Goal: Complete application form

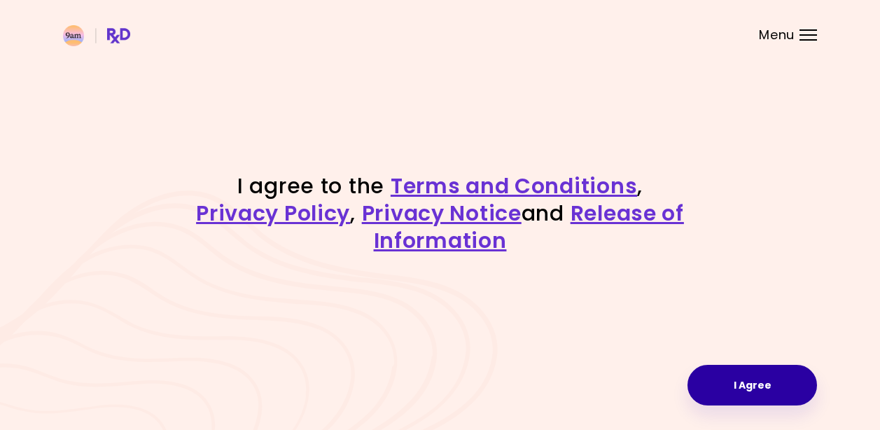
click at [740, 379] on button "I Agree" at bounding box center [751, 385] width 129 height 41
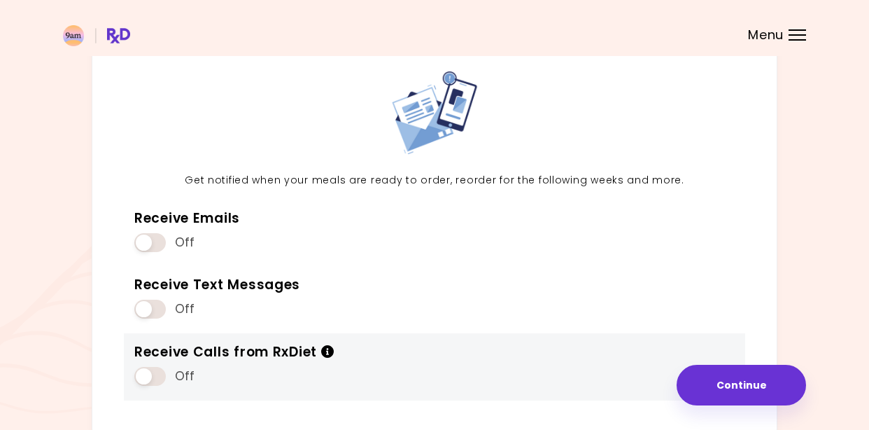
scroll to position [145, 0]
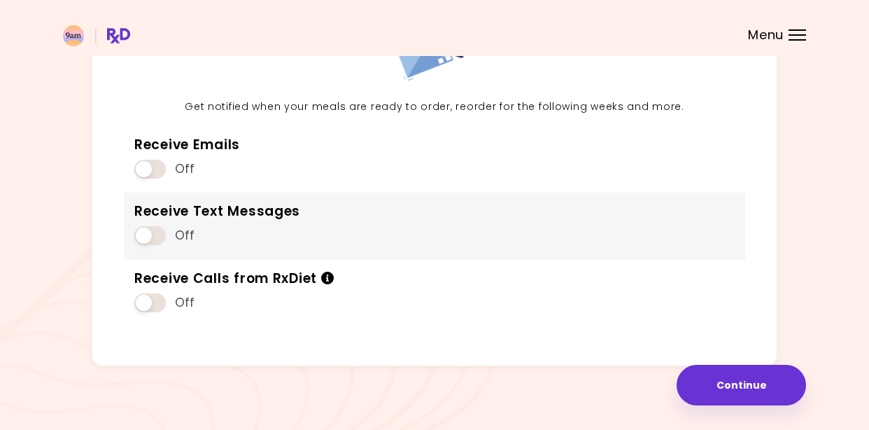
click at [154, 248] on div "Receive Text Messages Off" at bounding box center [435, 225] width 622 height 67
click at [144, 230] on span at bounding box center [149, 235] width 31 height 19
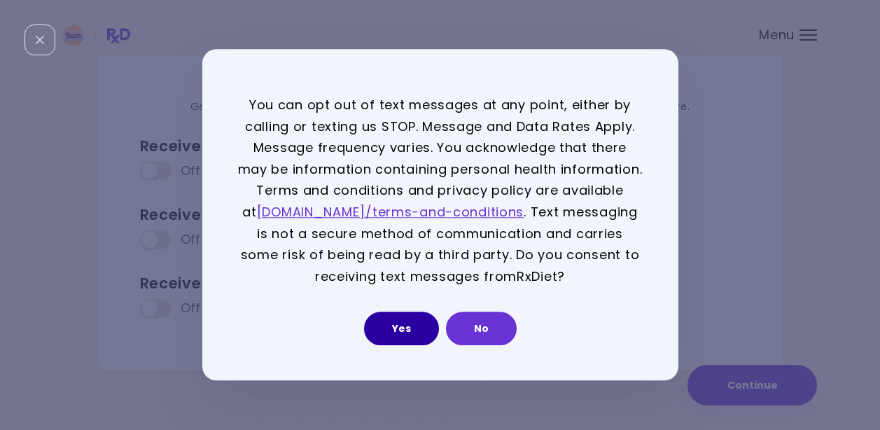
click at [389, 326] on button "Yes" at bounding box center [401, 329] width 75 height 34
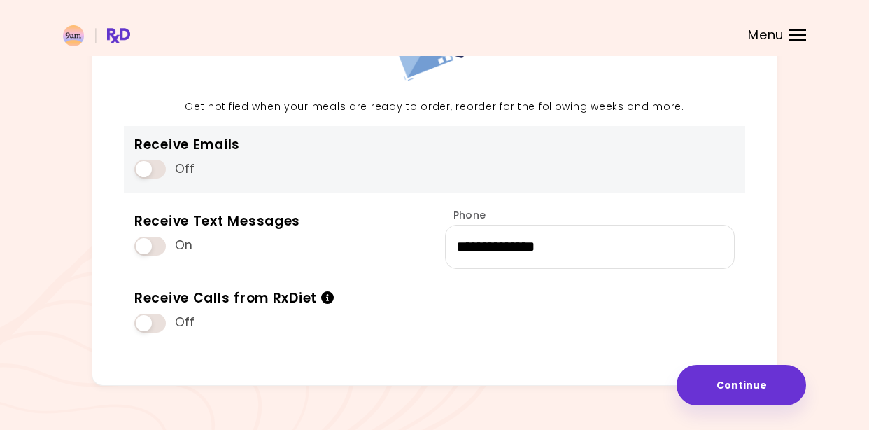
click at [154, 162] on span at bounding box center [149, 169] width 31 height 19
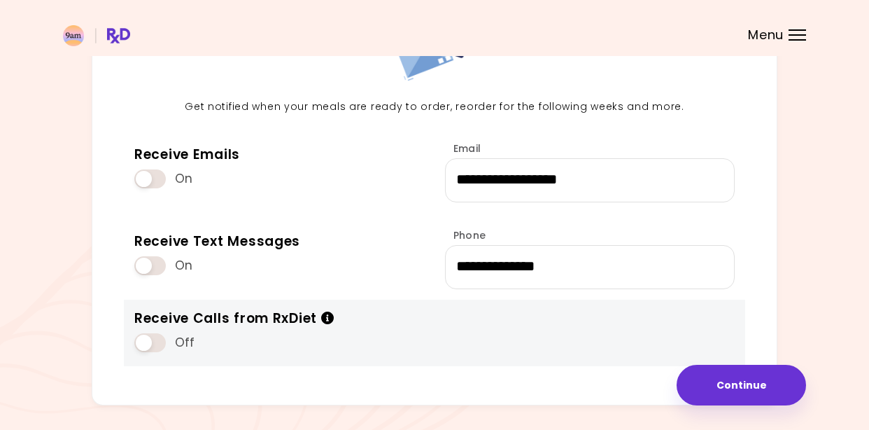
click at [153, 333] on span at bounding box center [149, 342] width 31 height 19
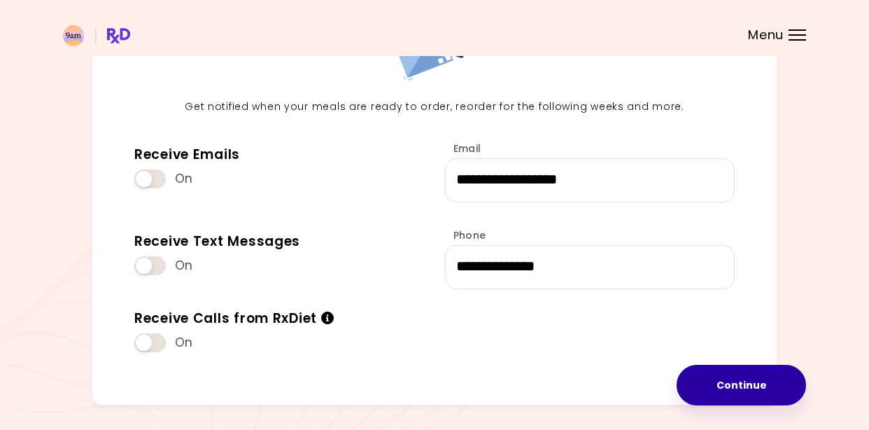
click at [758, 379] on button "Continue" at bounding box center [741, 385] width 129 height 41
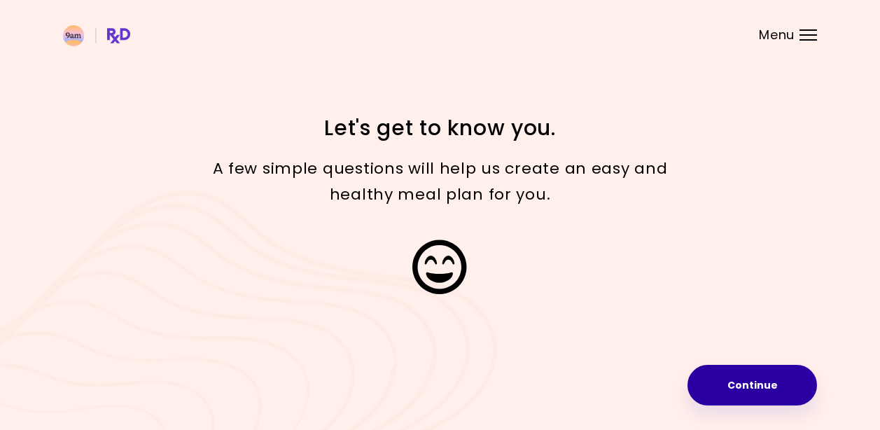
click at [764, 389] on button "Continue" at bounding box center [751, 385] width 129 height 41
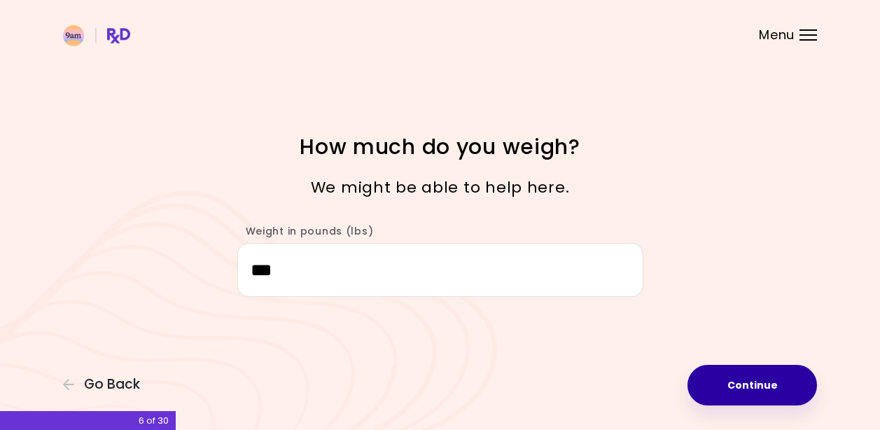
type input "***"
click at [750, 399] on button "Continue" at bounding box center [751, 385] width 129 height 41
select select "****"
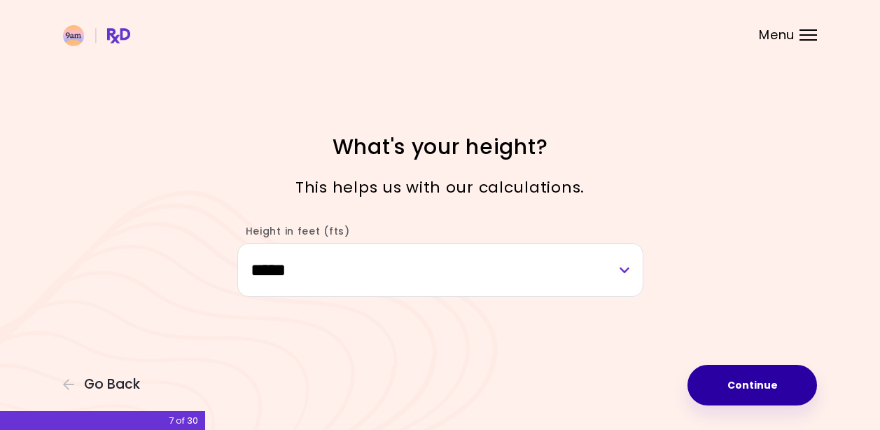
click at [747, 389] on button "Continue" at bounding box center [751, 385] width 129 height 41
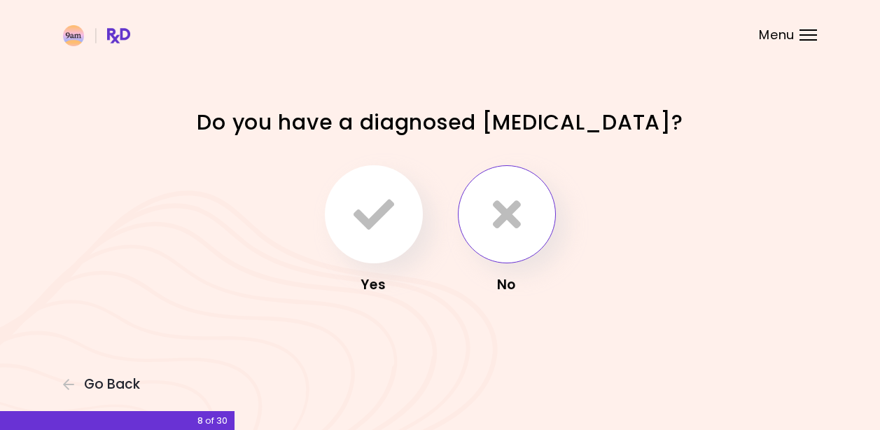
click at [516, 215] on icon "button" at bounding box center [507, 214] width 28 height 41
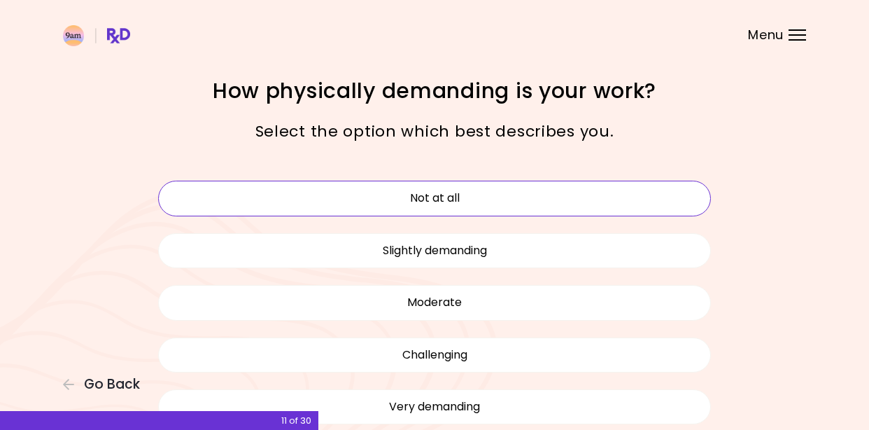
click at [552, 199] on button "Not at all" at bounding box center [434, 198] width 553 height 35
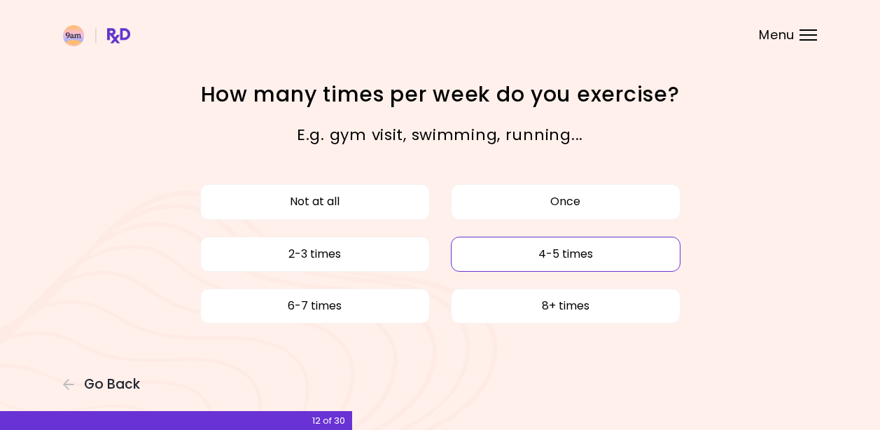
click at [545, 259] on button "4-5 times" at bounding box center [566, 254] width 230 height 35
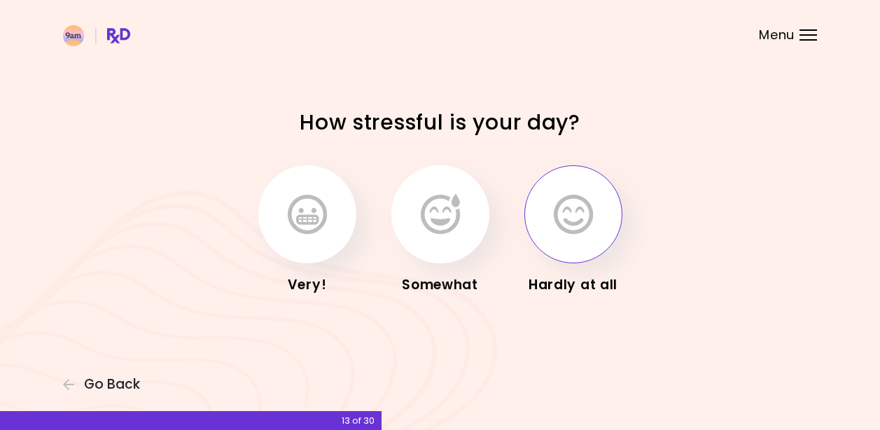
click at [572, 222] on icon "button" at bounding box center [573, 214] width 39 height 41
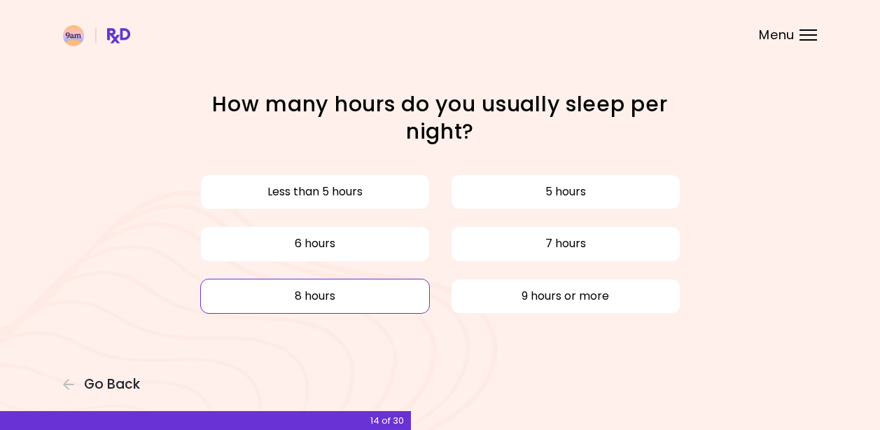
click at [318, 288] on button "8 hours" at bounding box center [315, 296] width 230 height 35
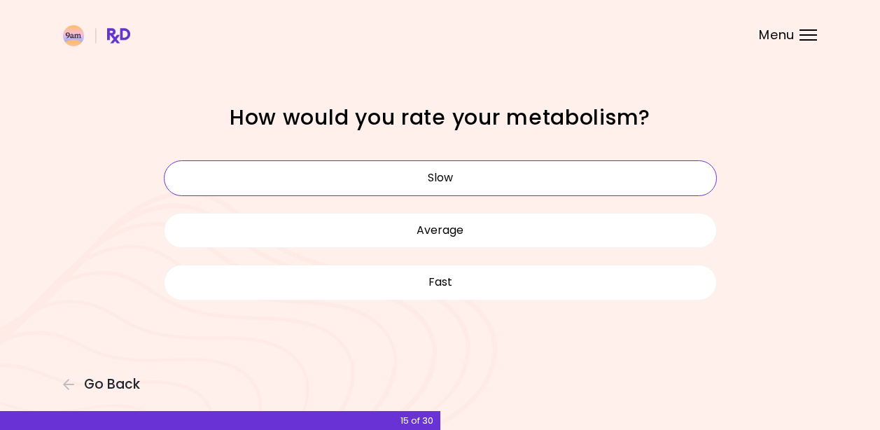
click at [497, 176] on button "Slow" at bounding box center [440, 177] width 553 height 35
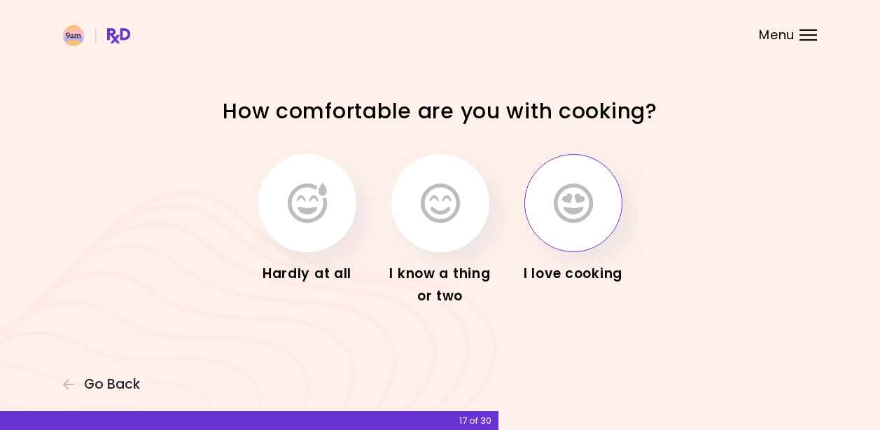
click at [604, 216] on button "button" at bounding box center [573, 203] width 98 height 98
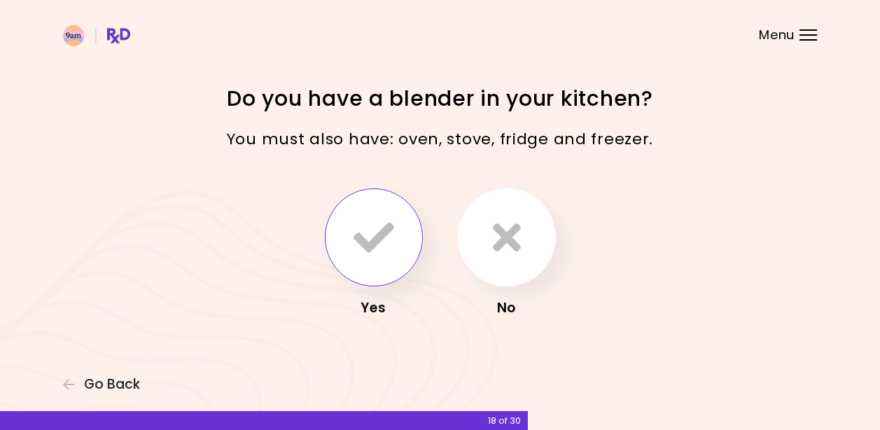
click at [394, 230] on button "button" at bounding box center [374, 237] width 98 height 98
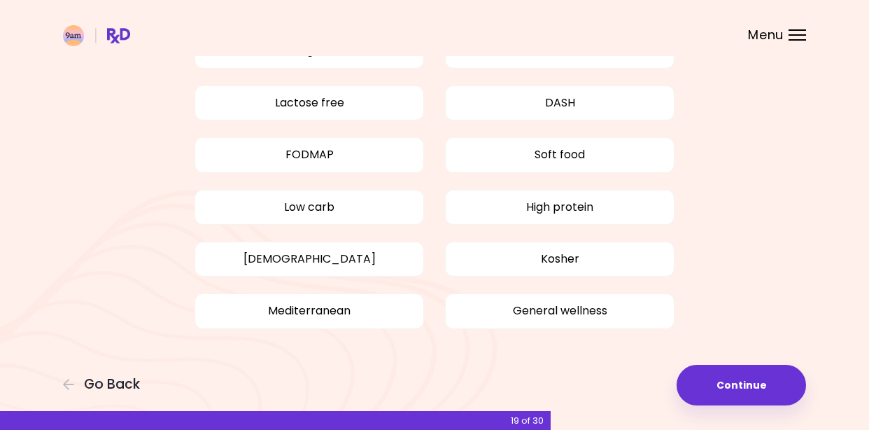
scroll to position [48, 0]
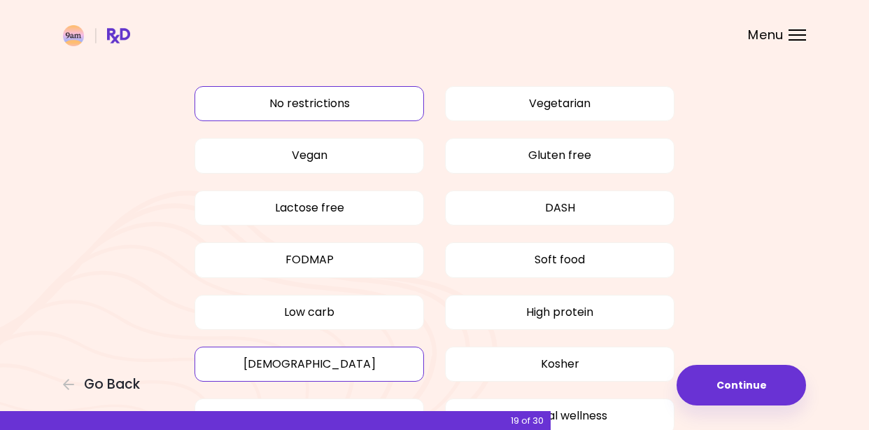
click at [358, 363] on button "[DEMOGRAPHIC_DATA]" at bounding box center [310, 363] width 230 height 35
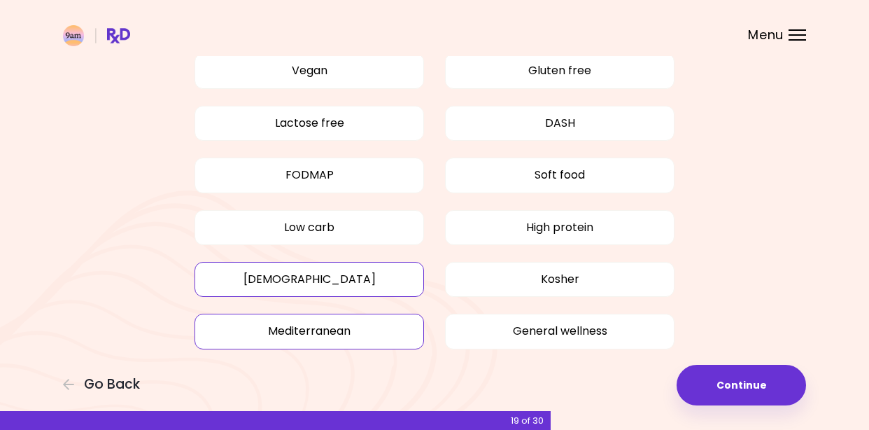
click at [302, 326] on button "Mediterranean" at bounding box center [310, 331] width 230 height 35
click at [564, 235] on button "High protein" at bounding box center [560, 227] width 230 height 35
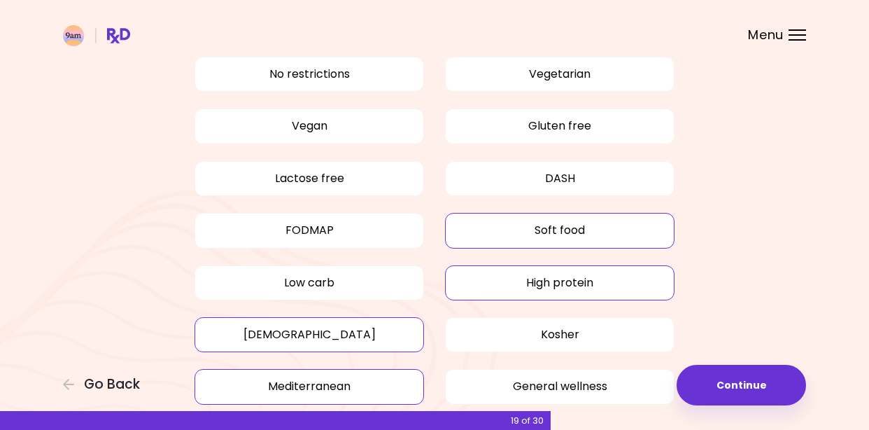
scroll to position [59, 0]
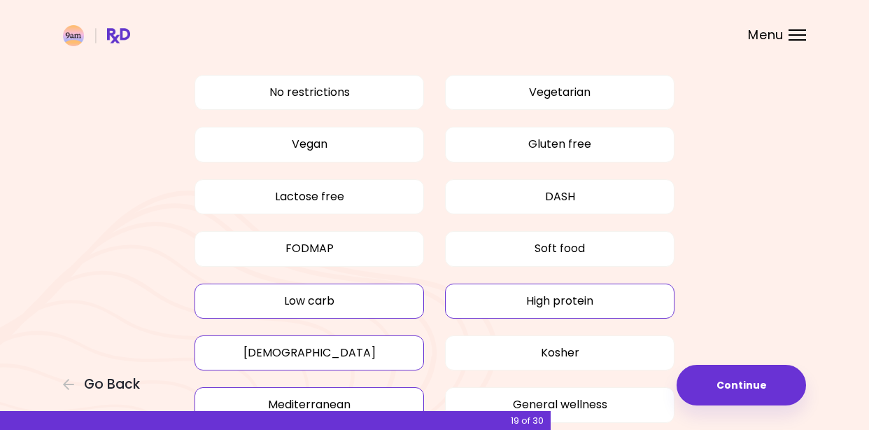
click at [380, 311] on button "Low carb" at bounding box center [310, 300] width 230 height 35
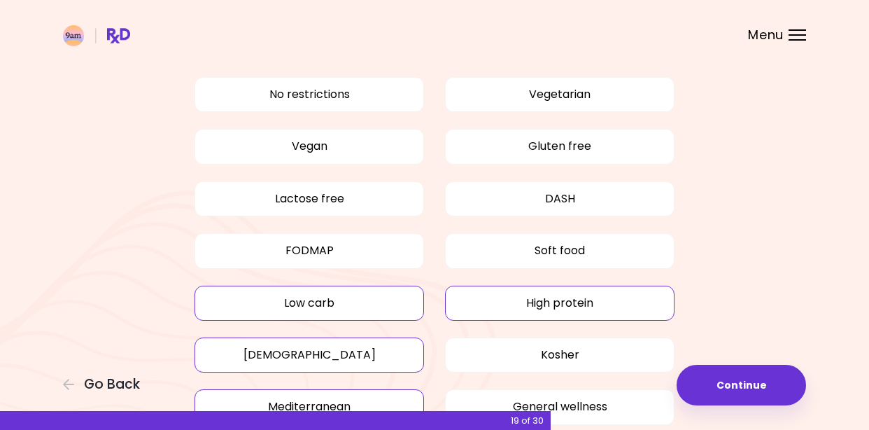
scroll to position [153, 0]
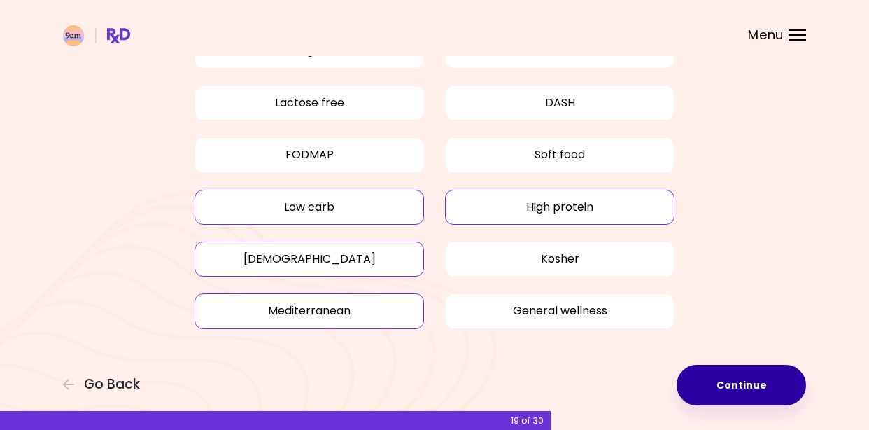
click at [710, 393] on button "Continue" at bounding box center [741, 385] width 129 height 41
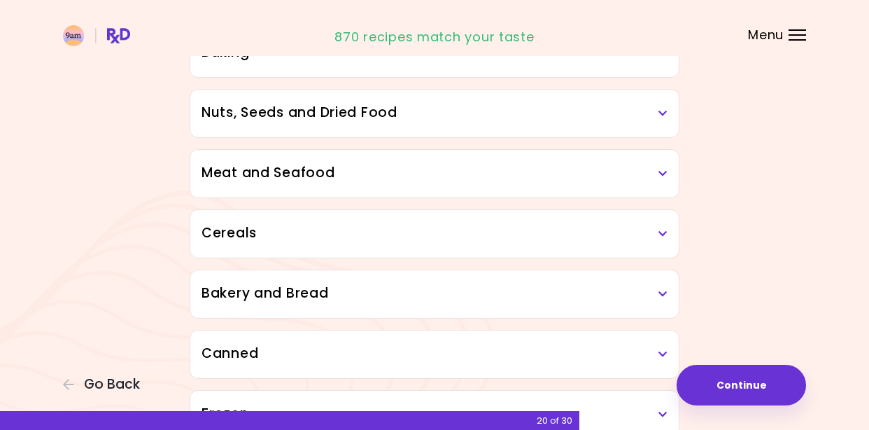
scroll to position [554, 0]
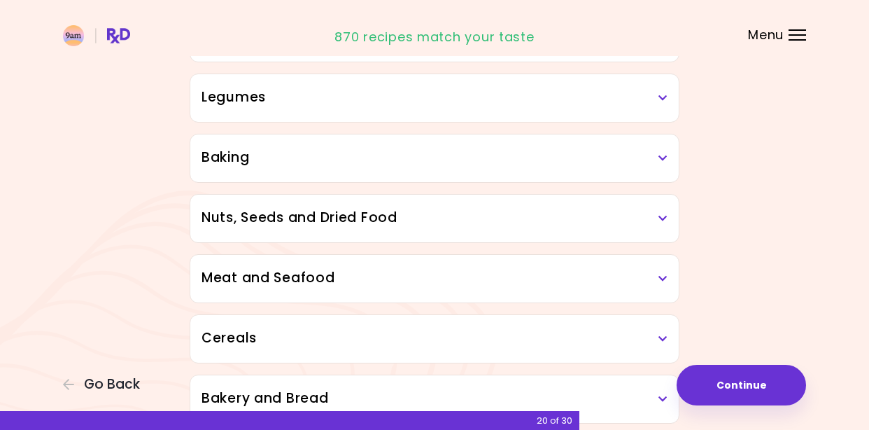
click at [657, 158] on h3 "Baking" at bounding box center [435, 158] width 466 height 20
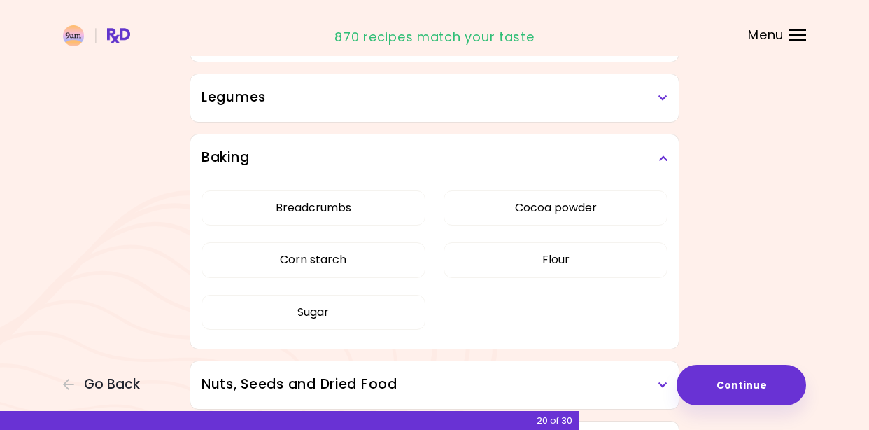
click at [657, 158] on h3 "Baking" at bounding box center [435, 158] width 466 height 20
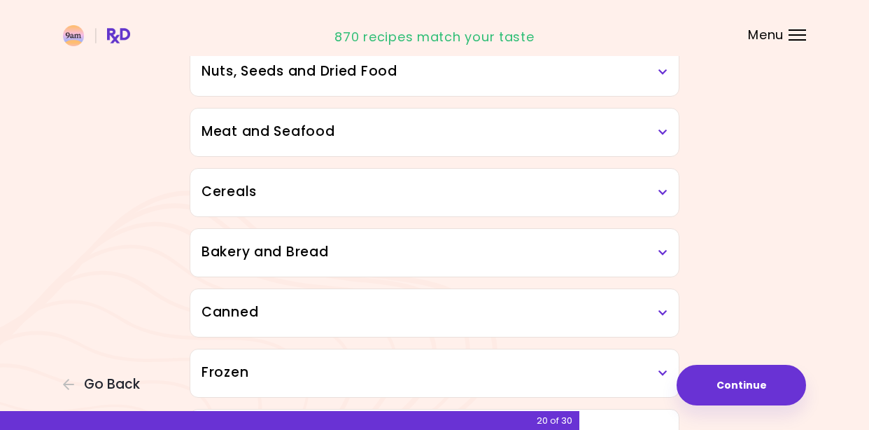
scroll to position [678, 0]
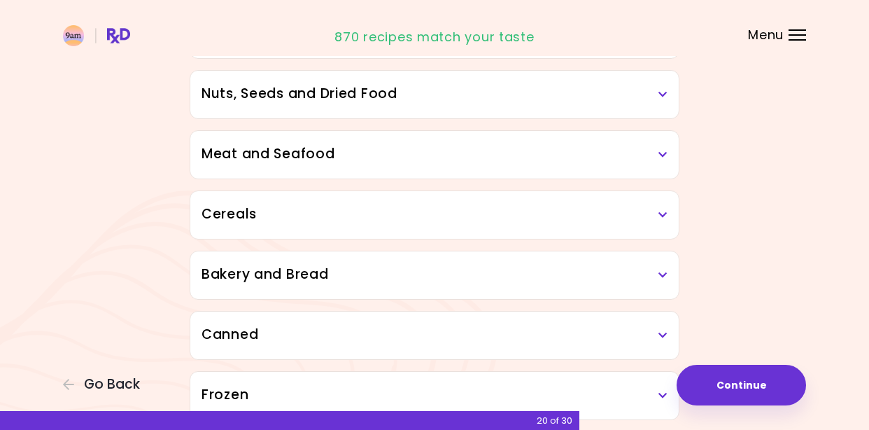
click at [650, 153] on h3 "Meat and Seafood" at bounding box center [435, 154] width 466 height 20
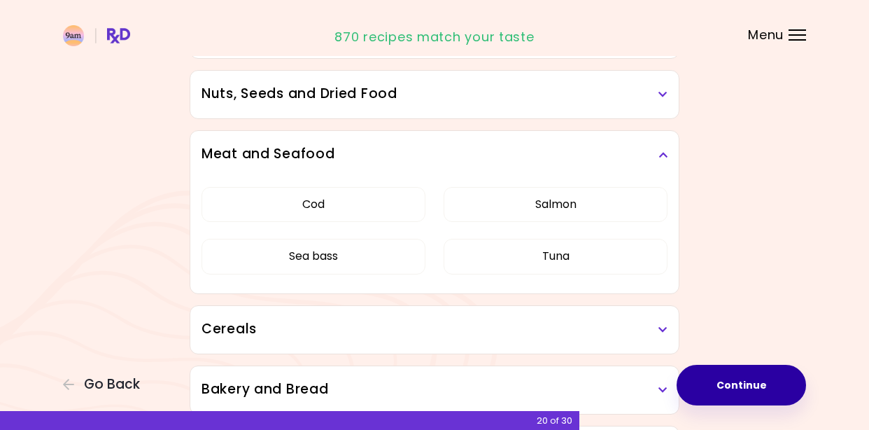
click at [755, 391] on button "Continue" at bounding box center [741, 385] width 129 height 41
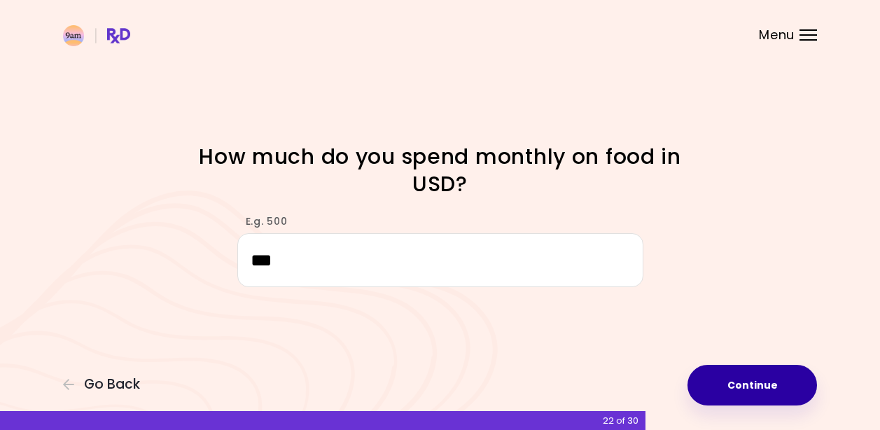
type input "***"
click at [719, 375] on button "Continue" at bounding box center [751, 385] width 129 height 41
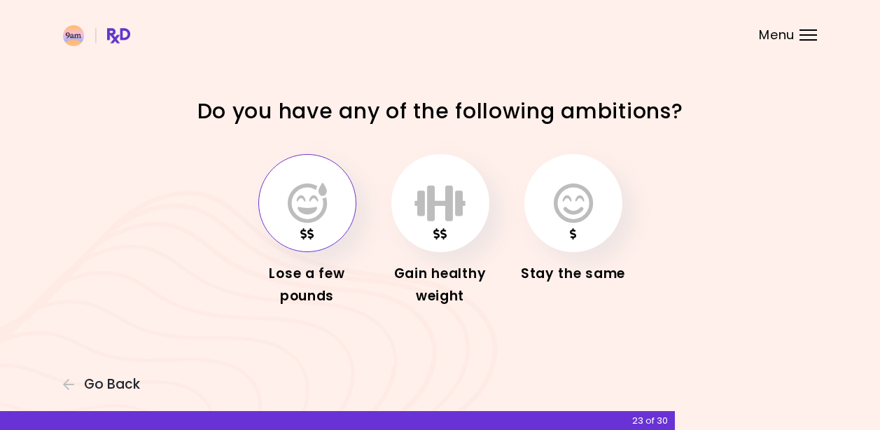
click at [294, 220] on icon "button" at bounding box center [307, 203] width 39 height 41
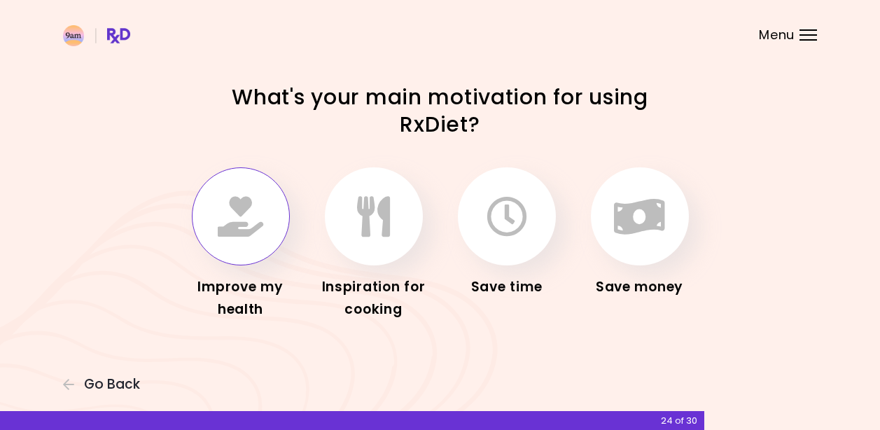
click at [223, 239] on button "button" at bounding box center [241, 216] width 98 height 98
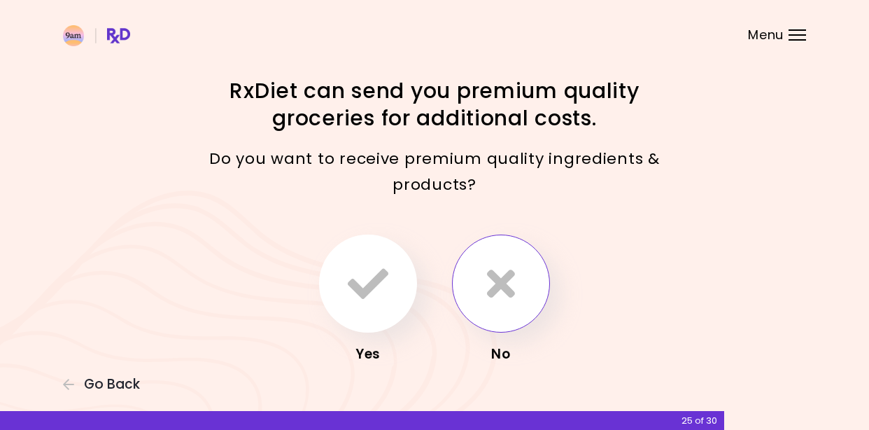
click at [504, 279] on icon "button" at bounding box center [501, 283] width 28 height 41
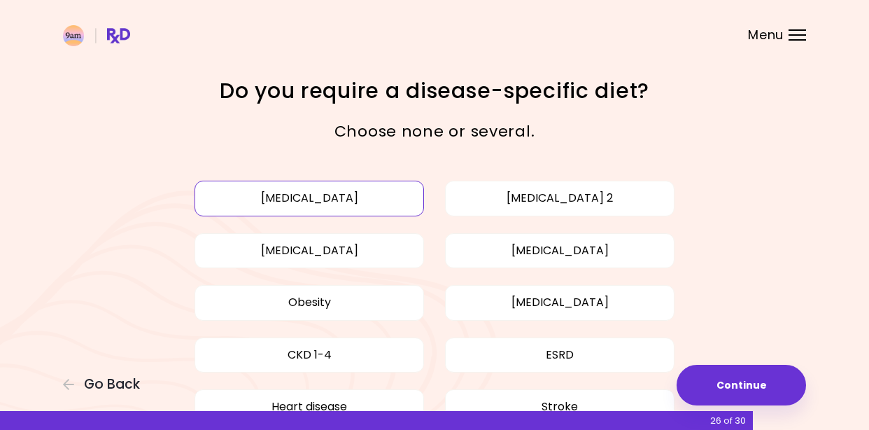
click at [360, 205] on button "[MEDICAL_DATA]" at bounding box center [310, 198] width 230 height 35
click at [384, 248] on button "[MEDICAL_DATA]" at bounding box center [310, 250] width 230 height 35
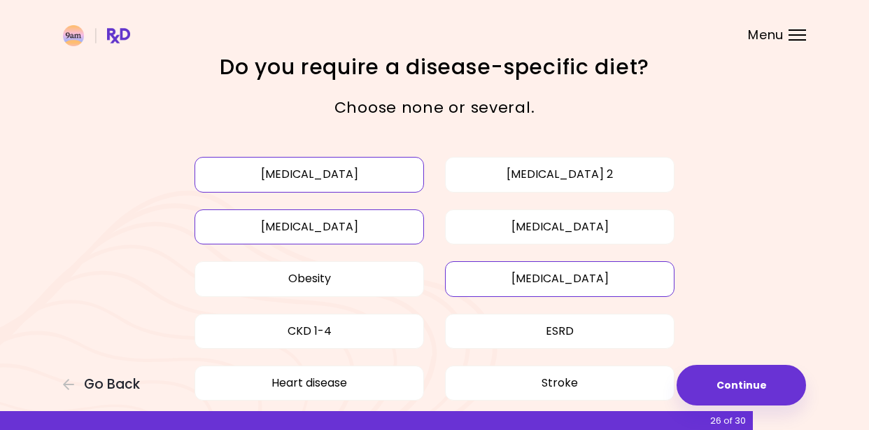
scroll to position [27, 0]
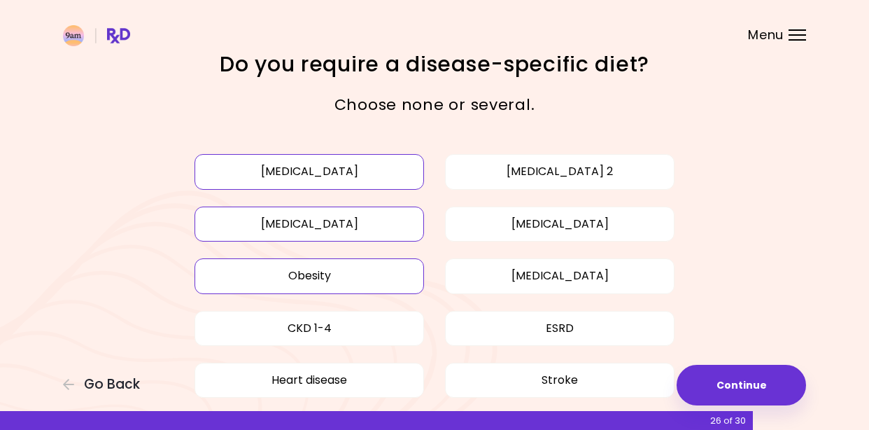
click at [336, 268] on button "Obesity" at bounding box center [310, 275] width 230 height 35
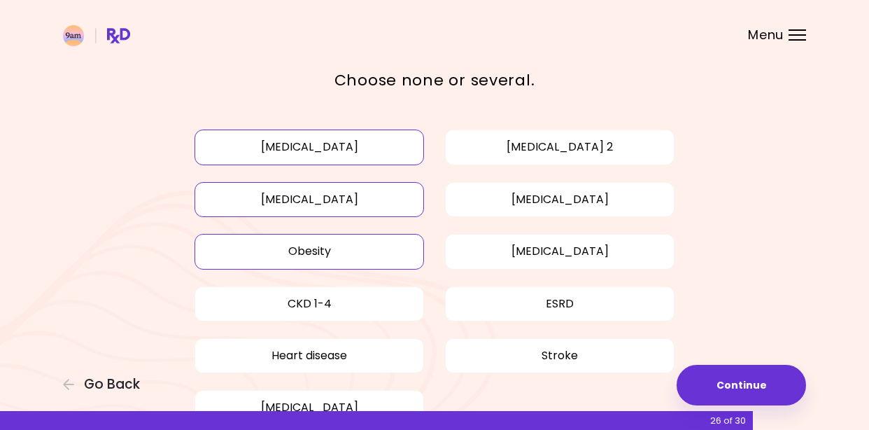
scroll to position [109, 0]
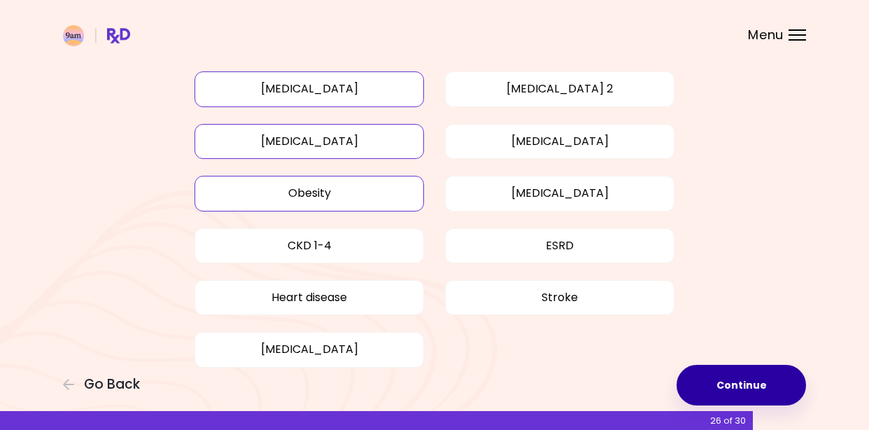
click at [759, 377] on button "Continue" at bounding box center [741, 385] width 129 height 41
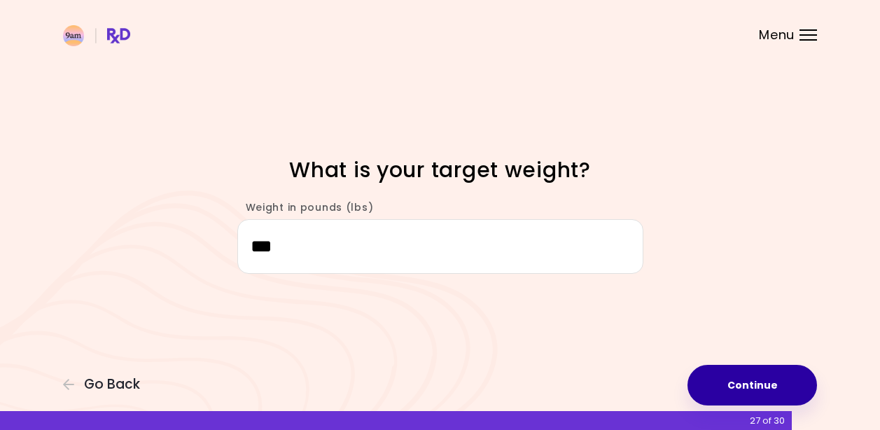
type input "***"
click at [722, 384] on button "Continue" at bounding box center [751, 385] width 129 height 41
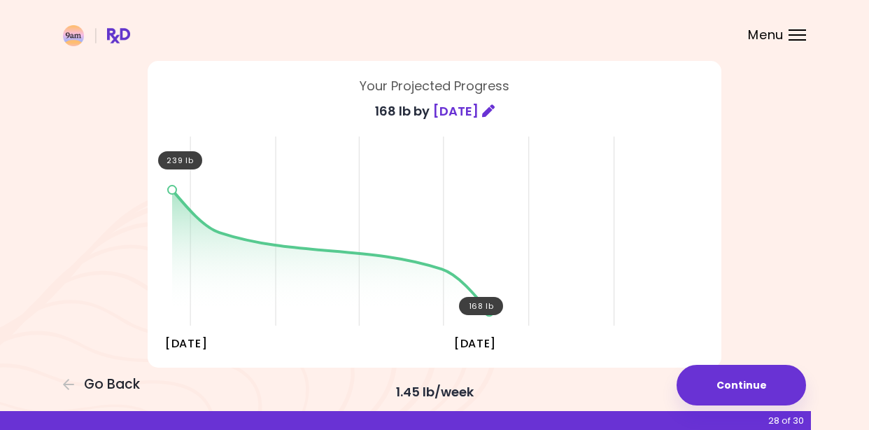
scroll to position [81, 0]
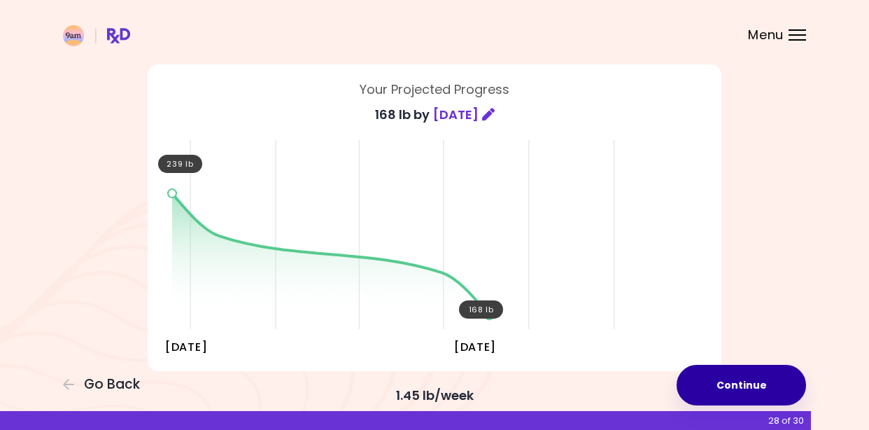
click at [735, 374] on button "Continue" at bounding box center [741, 385] width 129 height 41
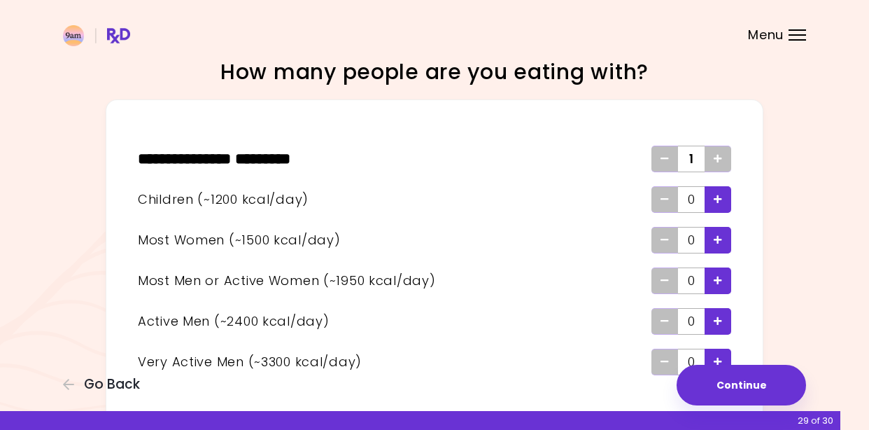
scroll to position [30, 0]
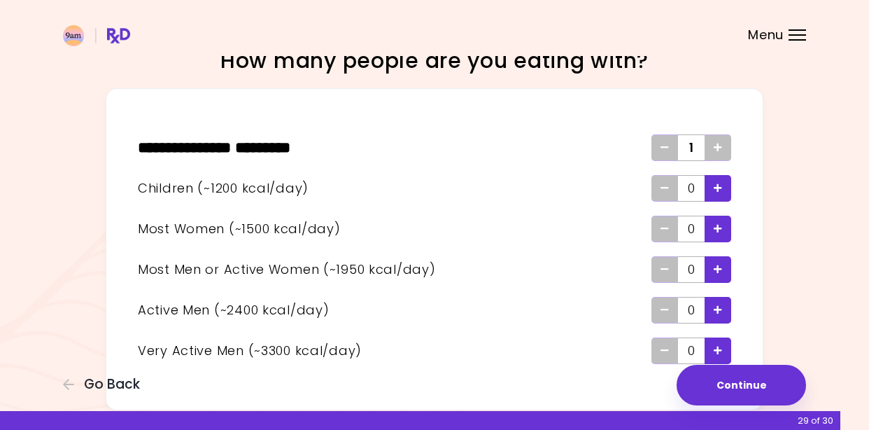
click at [717, 307] on icon "Add - Active Man" at bounding box center [718, 309] width 8 height 9
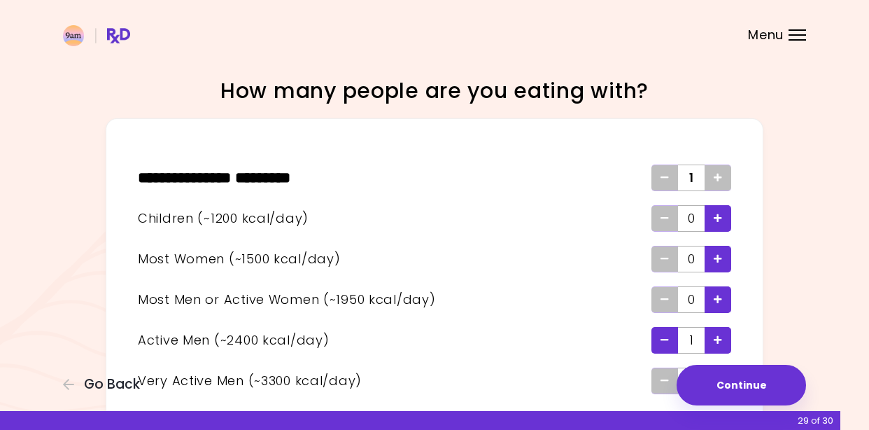
scroll to position [87, 0]
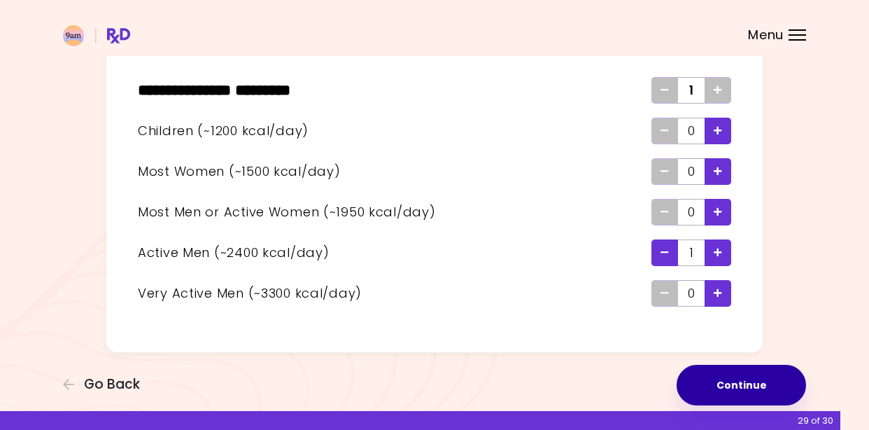
click at [750, 394] on button "Continue" at bounding box center [741, 385] width 129 height 41
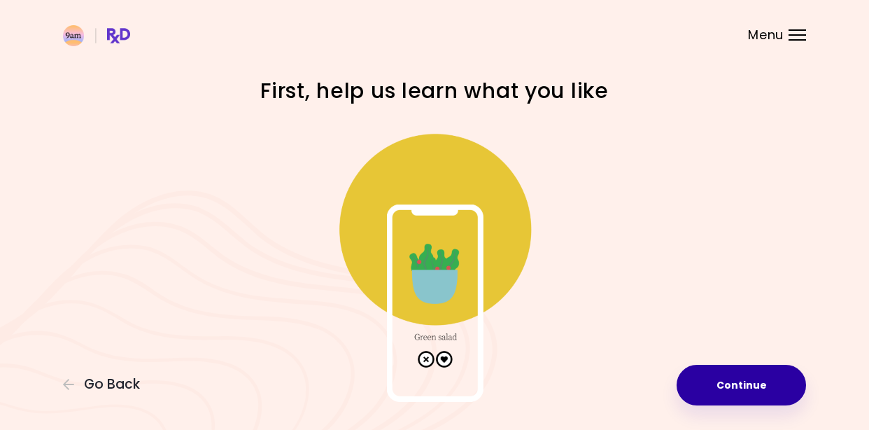
click at [708, 379] on button "Continue" at bounding box center [741, 385] width 129 height 41
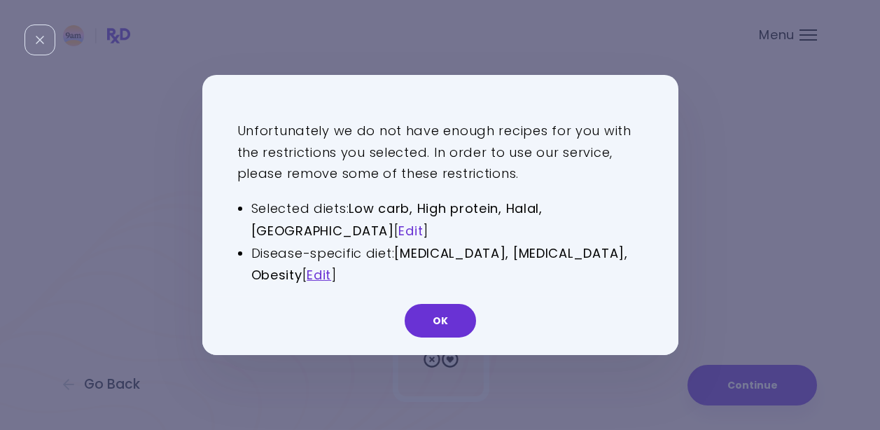
click at [398, 229] on link "Edit" at bounding box center [410, 230] width 24 height 17
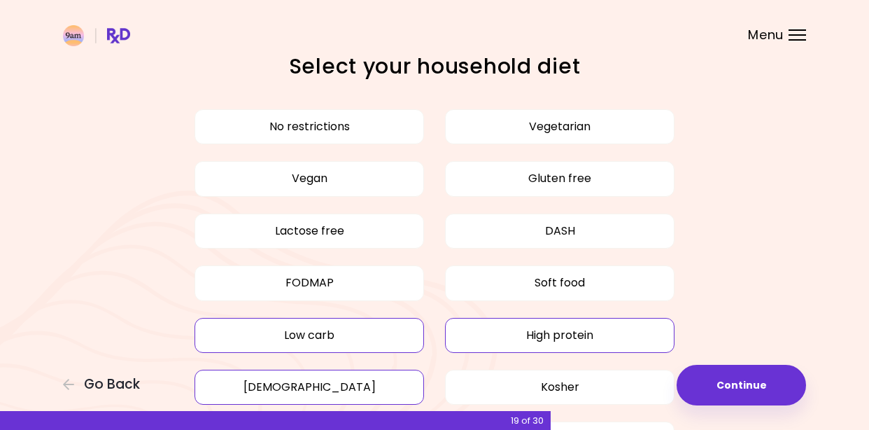
scroll to position [27, 0]
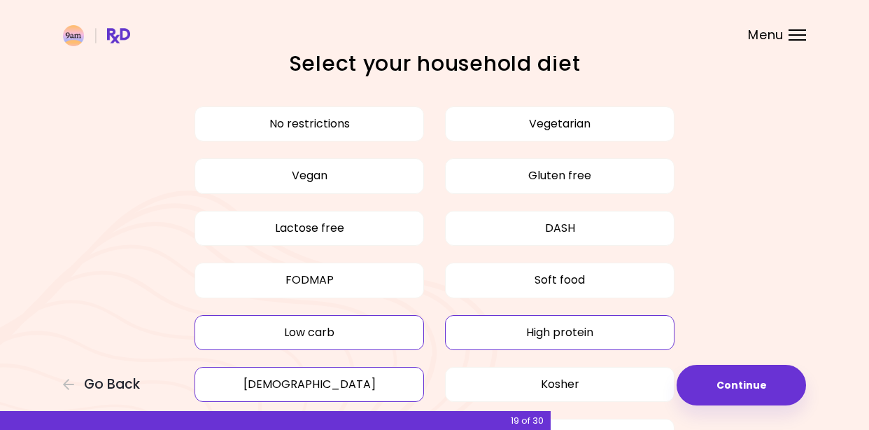
click at [300, 376] on button "[DEMOGRAPHIC_DATA]" at bounding box center [310, 384] width 230 height 35
click at [344, 386] on button "[DEMOGRAPHIC_DATA]" at bounding box center [310, 384] width 230 height 35
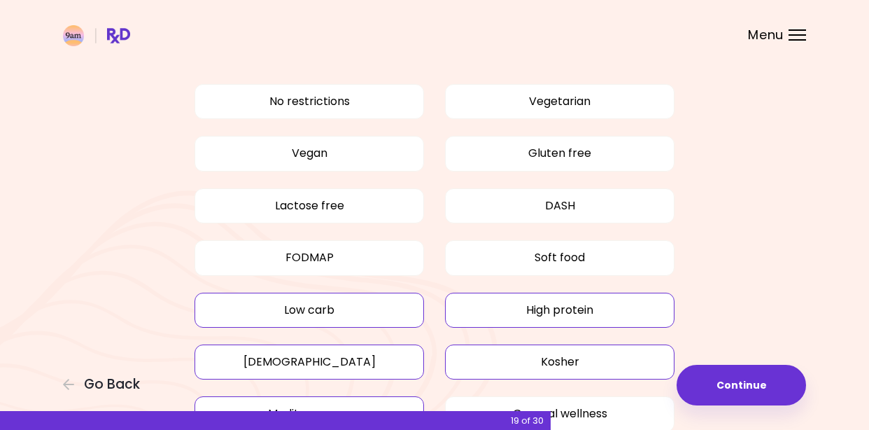
scroll to position [93, 0]
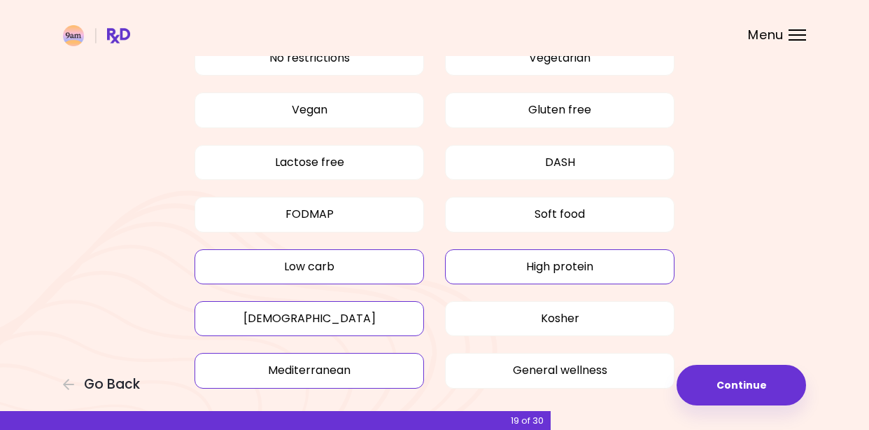
click at [330, 265] on button "Low carb" at bounding box center [310, 266] width 230 height 35
click at [363, 273] on button "Low carb" at bounding box center [310, 266] width 230 height 35
click at [354, 307] on button "[DEMOGRAPHIC_DATA]" at bounding box center [310, 318] width 230 height 35
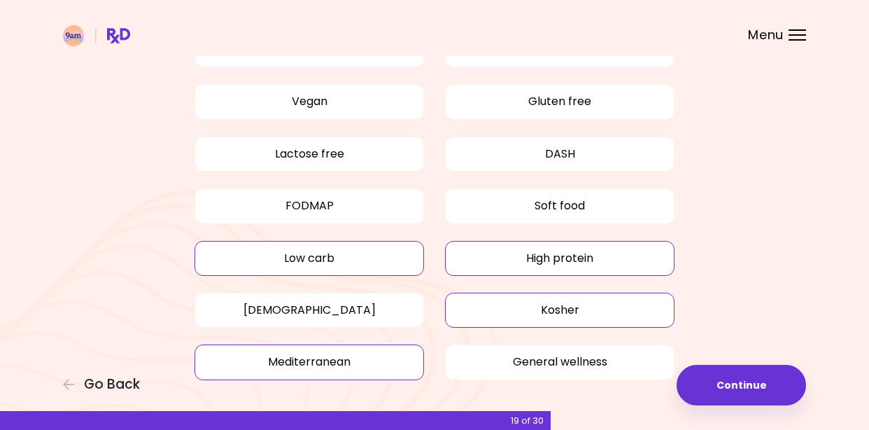
scroll to position [122, 0]
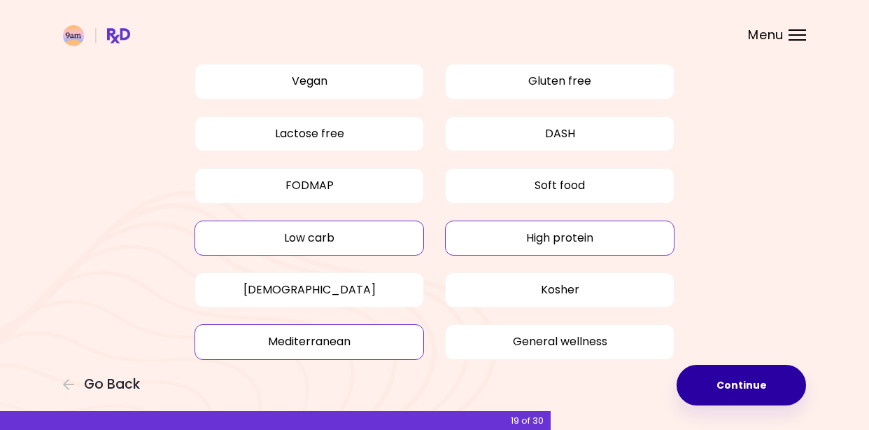
click at [729, 381] on button "Continue" at bounding box center [741, 385] width 129 height 41
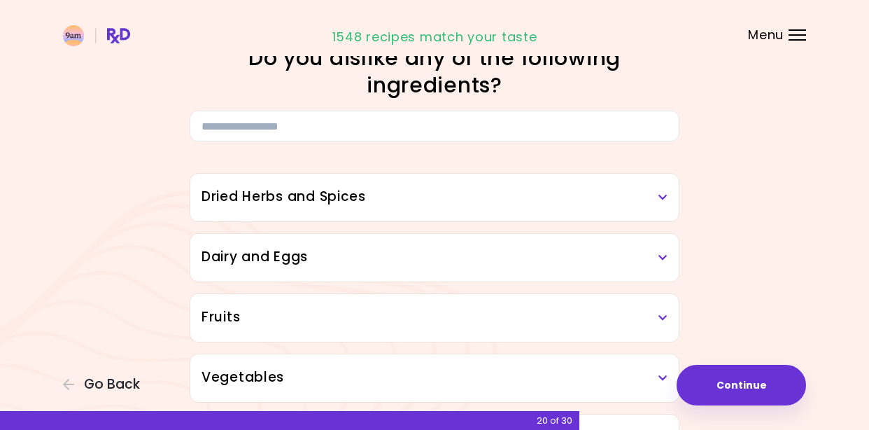
scroll to position [157, 0]
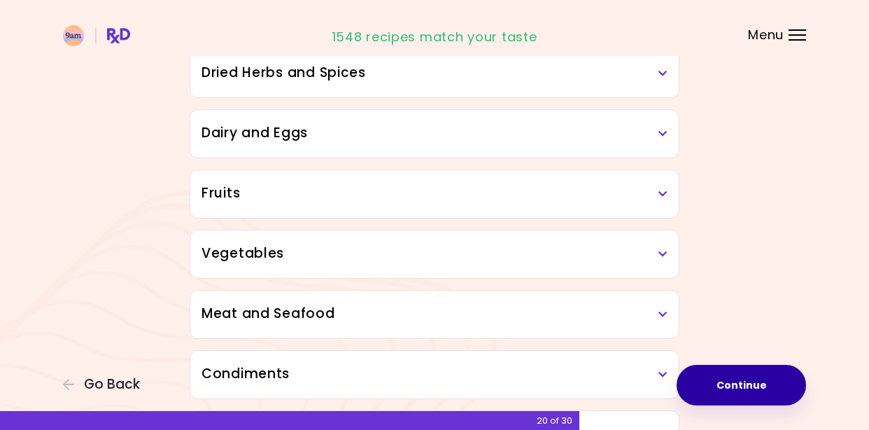
click at [730, 377] on button "Continue" at bounding box center [741, 385] width 129 height 41
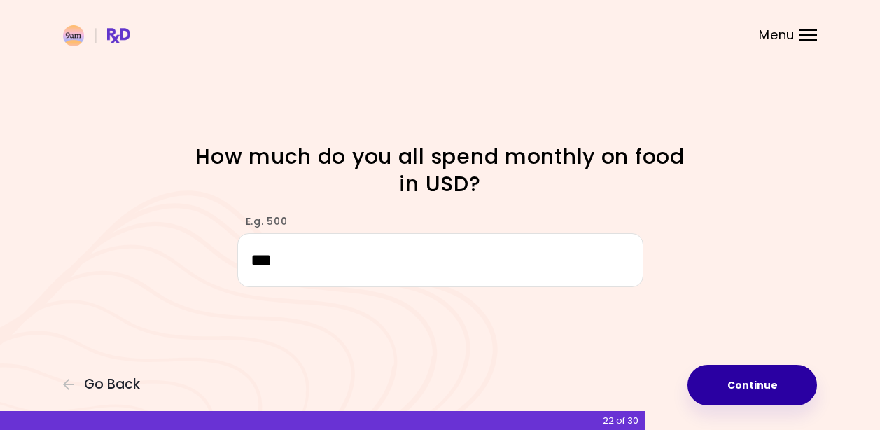
click at [745, 391] on button "Continue" at bounding box center [751, 385] width 129 height 41
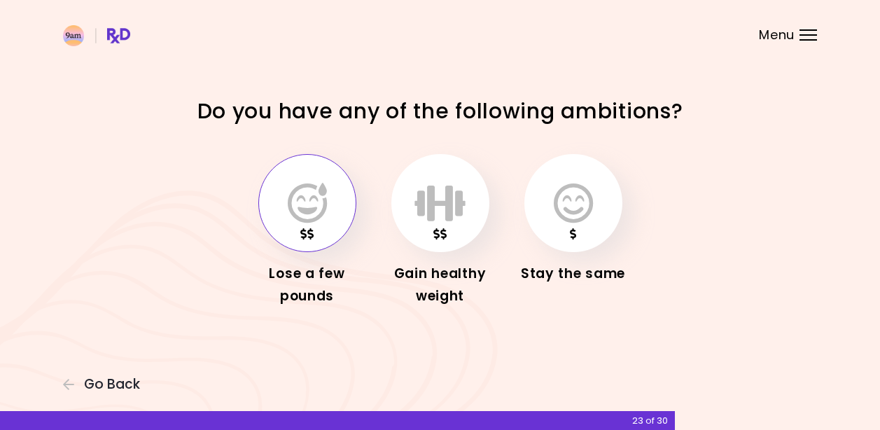
click at [283, 195] on button "button" at bounding box center [307, 203] width 98 height 98
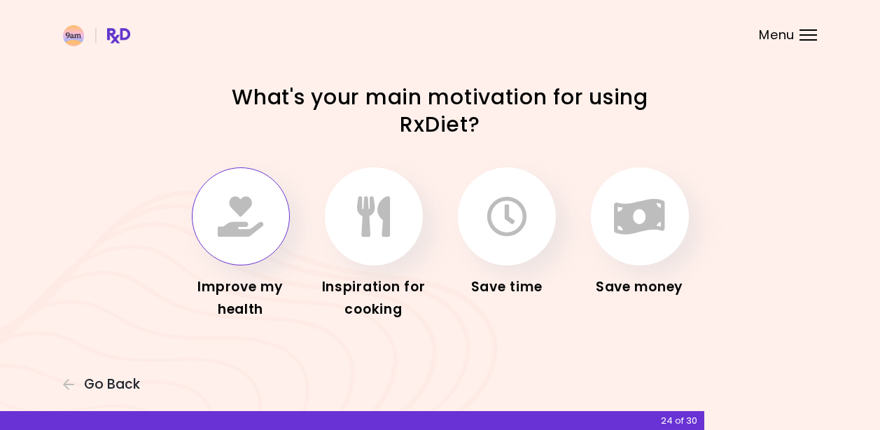
click at [218, 225] on icon "button" at bounding box center [240, 216] width 45 height 41
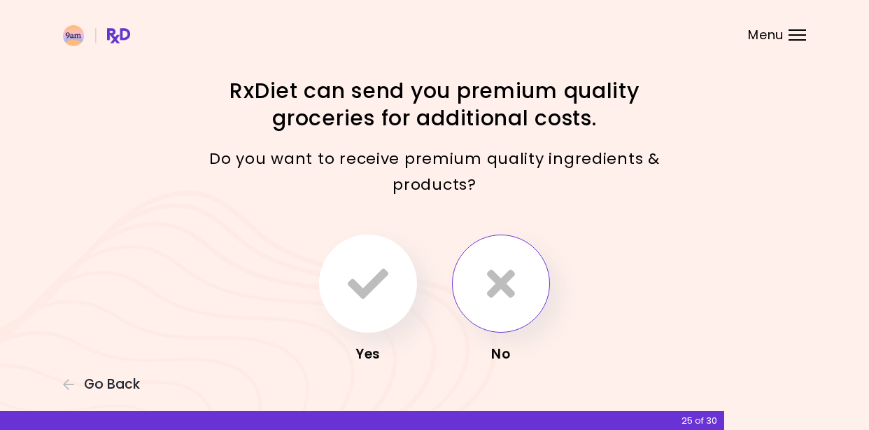
click at [507, 304] on button "button" at bounding box center [501, 283] width 98 height 98
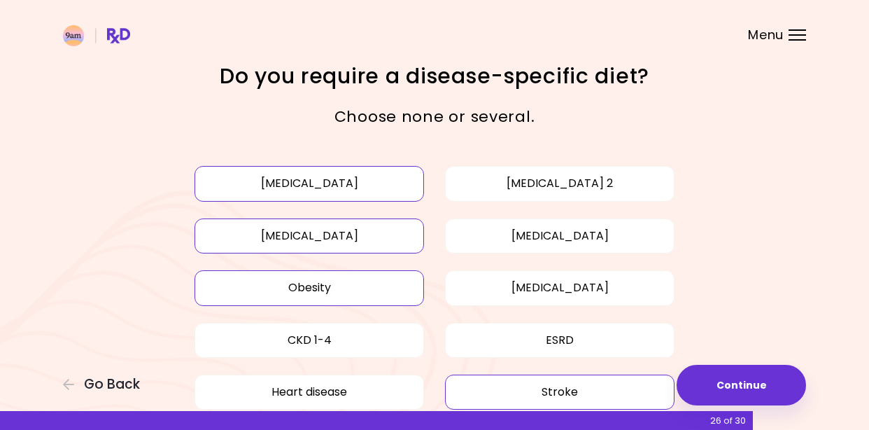
scroll to position [97, 0]
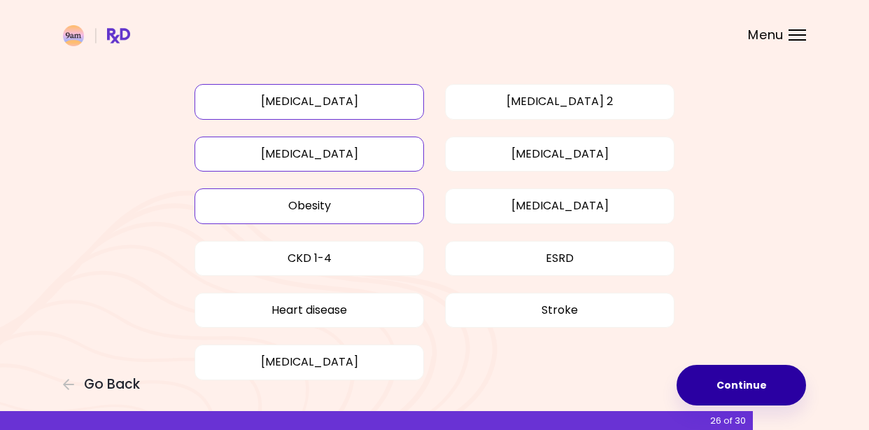
click at [717, 378] on button "Continue" at bounding box center [741, 385] width 129 height 41
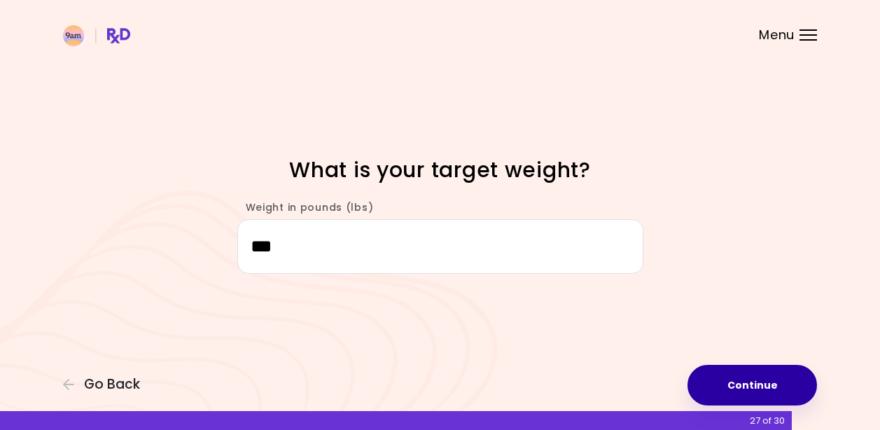
click at [719, 382] on button "Continue" at bounding box center [751, 385] width 129 height 41
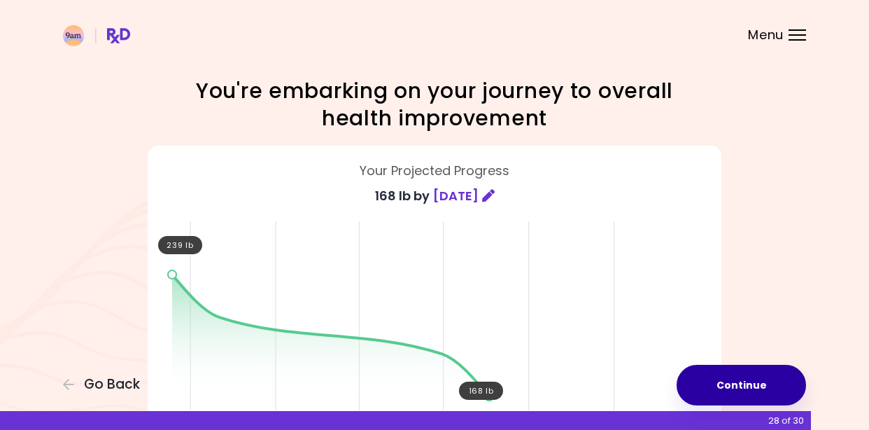
click at [719, 382] on button "Continue" at bounding box center [741, 385] width 129 height 41
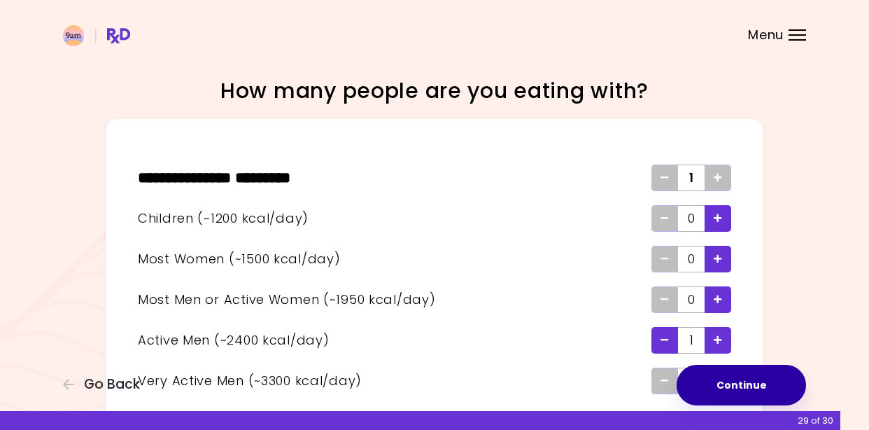
click at [719, 382] on button "Continue" at bounding box center [741, 385] width 129 height 41
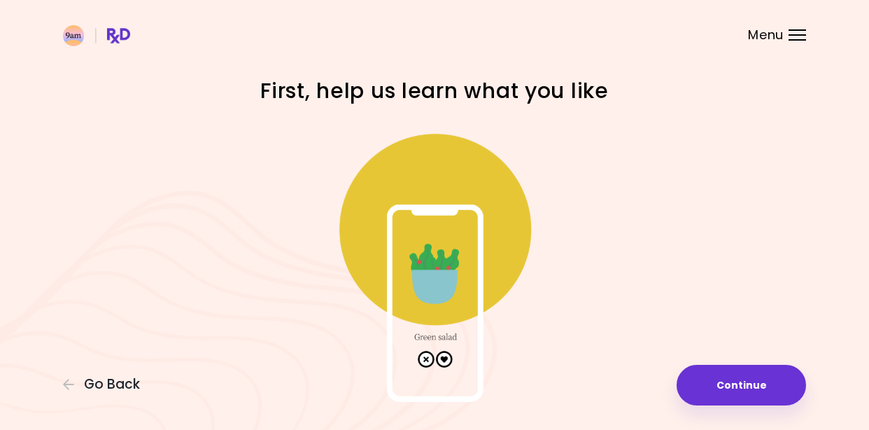
click at [448, 358] on img at bounding box center [435, 262] width 280 height 280
click at [442, 360] on img at bounding box center [435, 262] width 280 height 280
click at [441, 363] on img at bounding box center [435, 262] width 280 height 280
click at [442, 363] on img at bounding box center [435, 262] width 280 height 280
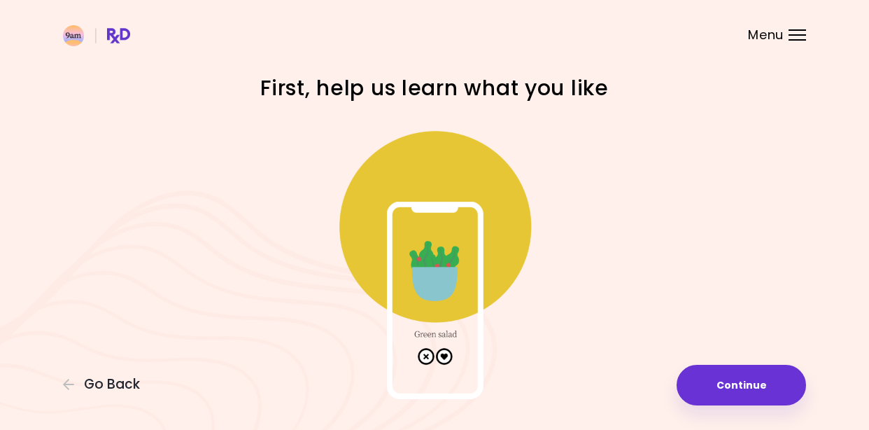
scroll to position [55, 0]
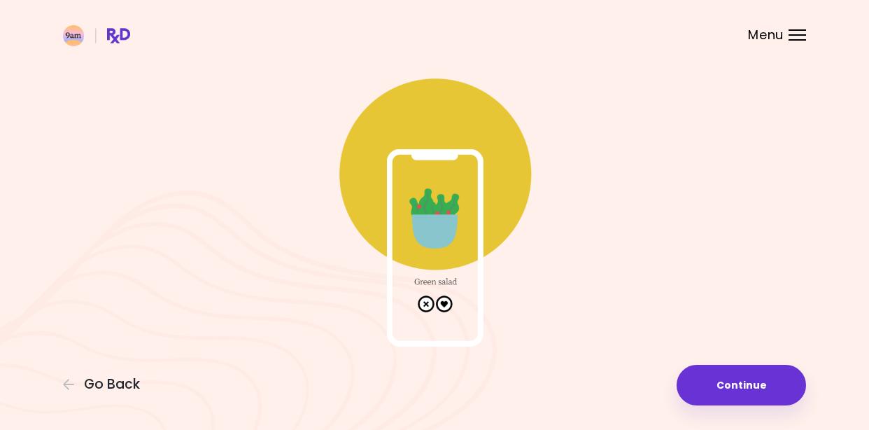
click at [440, 303] on img at bounding box center [435, 206] width 280 height 280
click at [440, 304] on img at bounding box center [435, 206] width 280 height 280
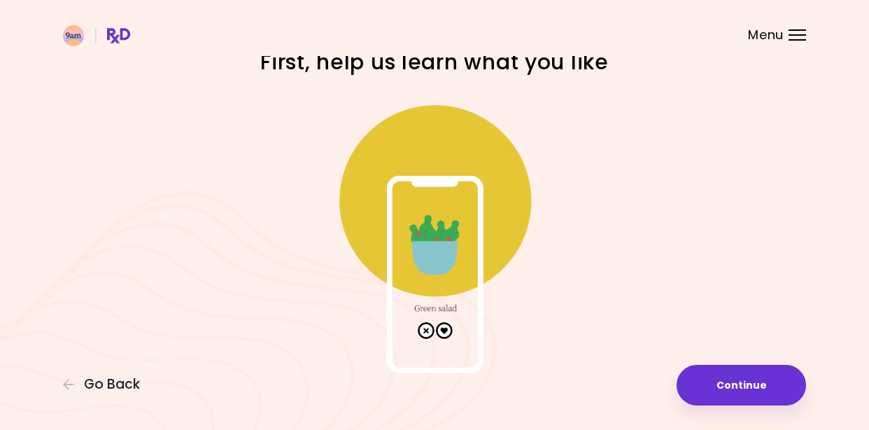
click at [398, 214] on img at bounding box center [435, 233] width 280 height 280
click at [446, 334] on img at bounding box center [435, 233] width 280 height 280
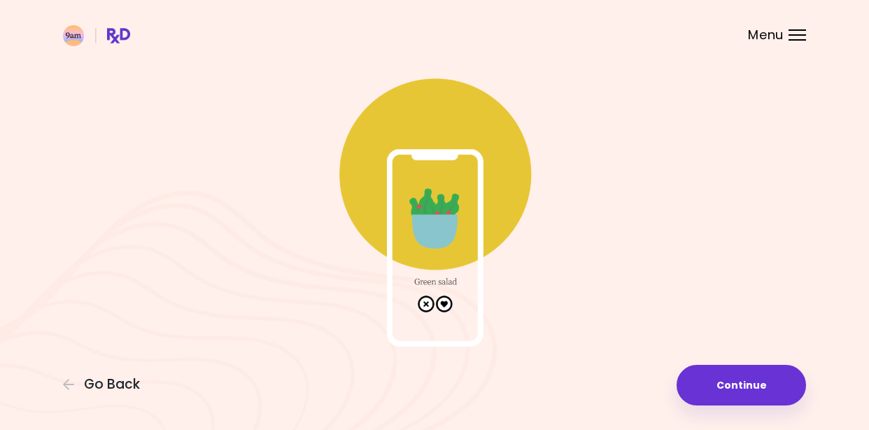
scroll to position [0, 0]
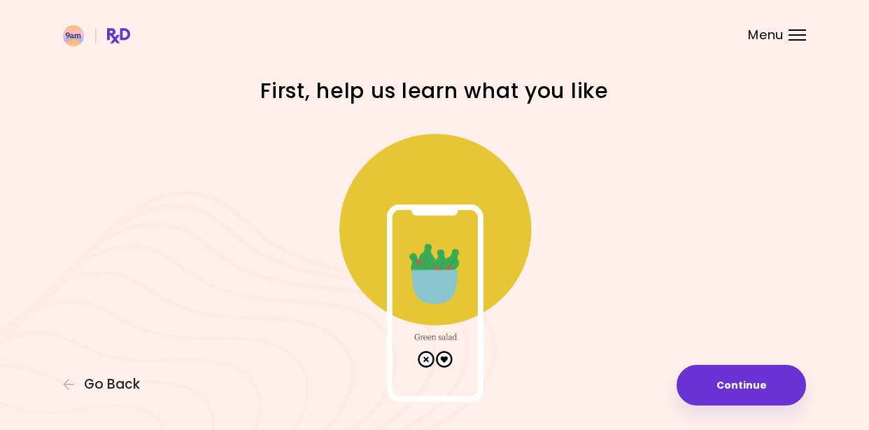
click at [456, 231] on img at bounding box center [435, 262] width 280 height 280
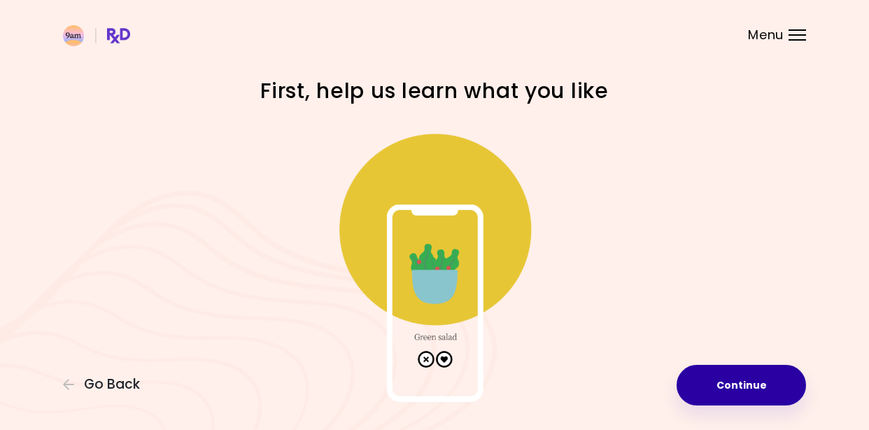
click at [706, 394] on button "Continue" at bounding box center [741, 385] width 129 height 41
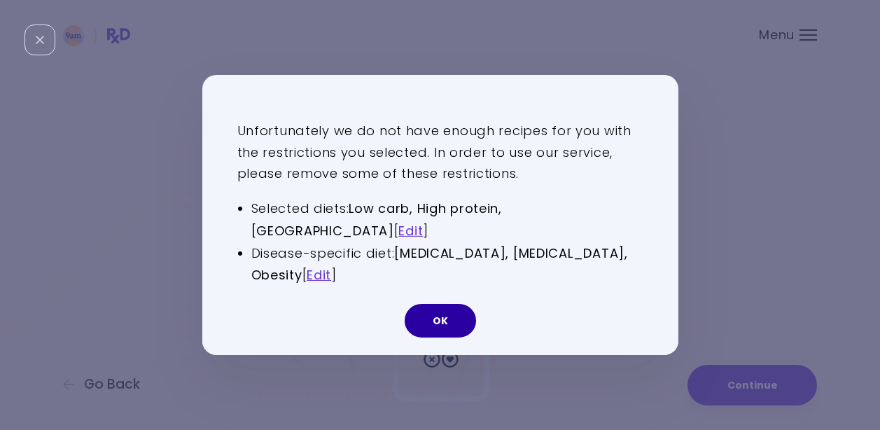
click at [430, 320] on button "OK" at bounding box center [440, 321] width 71 height 34
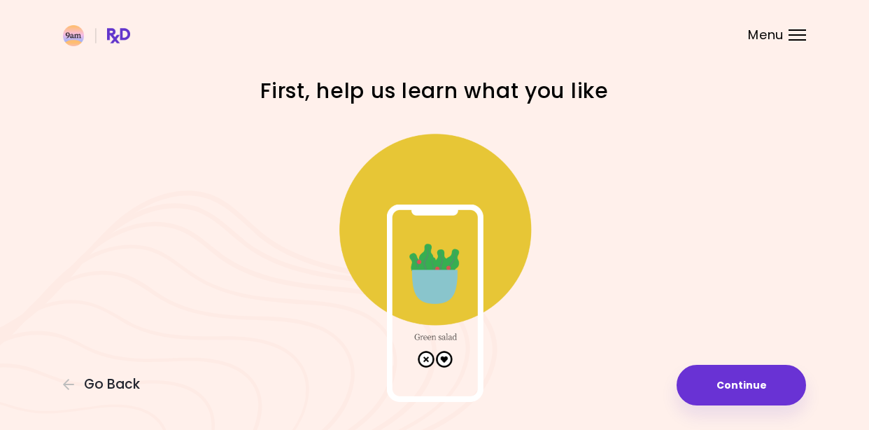
drag, startPoint x: 418, startPoint y: 365, endPoint x: 431, endPoint y: 358, distance: 15.0
click at [421, 363] on img at bounding box center [435, 262] width 280 height 280
click at [455, 360] on img at bounding box center [435, 262] width 280 height 280
drag, startPoint x: 451, startPoint y: 358, endPoint x: 454, endPoint y: 337, distance: 20.6
click at [450, 358] on img at bounding box center [435, 262] width 280 height 280
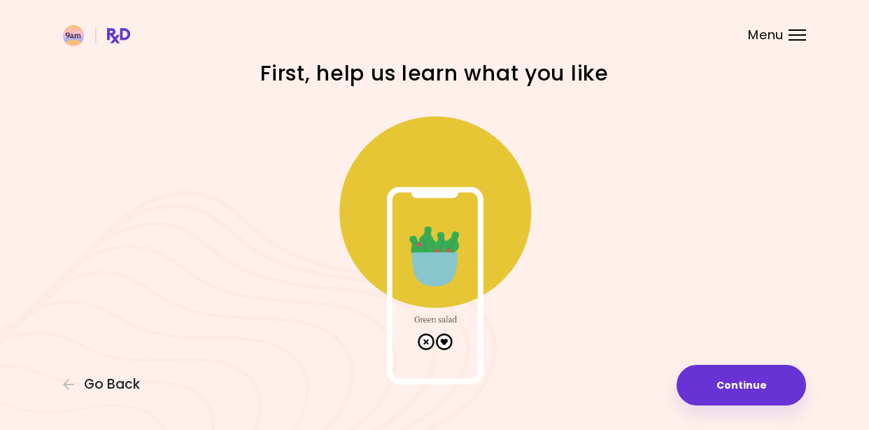
scroll to position [55, 0]
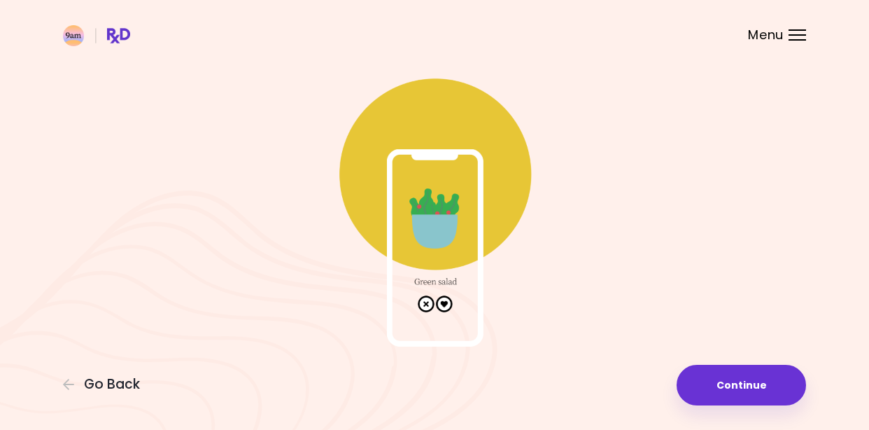
click at [447, 300] on img at bounding box center [435, 206] width 280 height 280
click at [459, 218] on img at bounding box center [435, 206] width 280 height 280
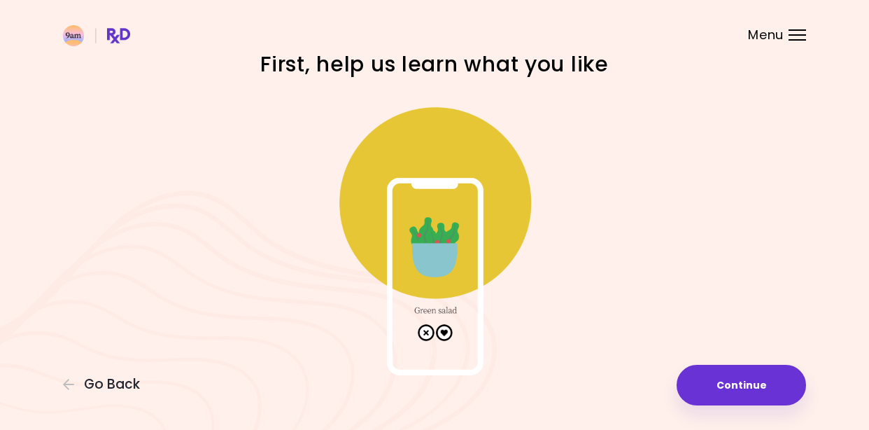
scroll to position [0, 0]
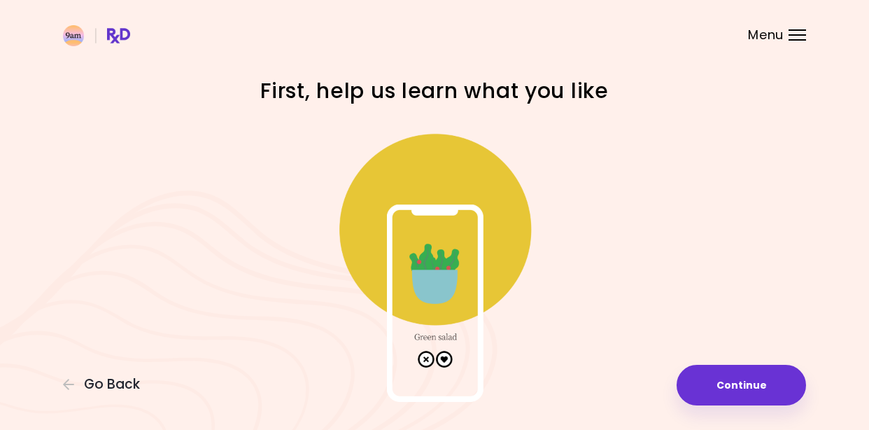
drag, startPoint x: 412, startPoint y: 360, endPoint x: 431, endPoint y: 361, distance: 18.9
click at [412, 360] on img at bounding box center [435, 262] width 280 height 280
click at [424, 359] on img at bounding box center [435, 262] width 280 height 280
click at [442, 358] on img at bounding box center [435, 262] width 280 height 280
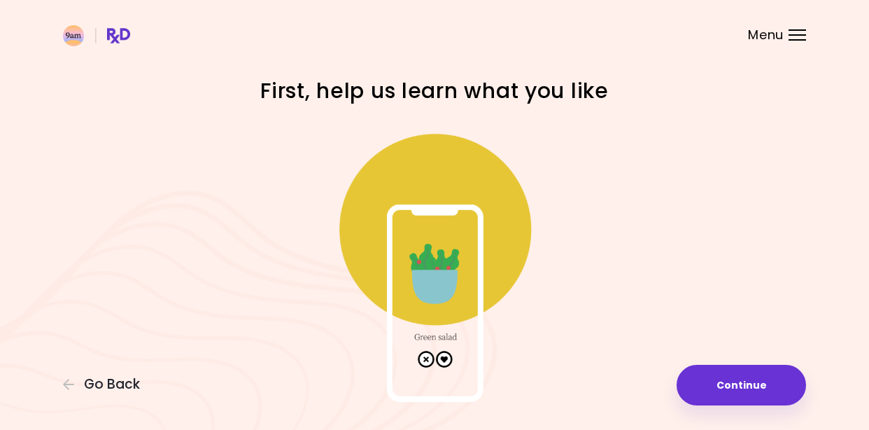
drag, startPoint x: 552, startPoint y: 103, endPoint x: 556, endPoint y: 92, distance: 12.2
click at [551, 104] on h1 "First, help us learn what you like" at bounding box center [435, 90] width 490 height 27
click at [796, 36] on div "Menu" at bounding box center [797, 34] width 17 height 11
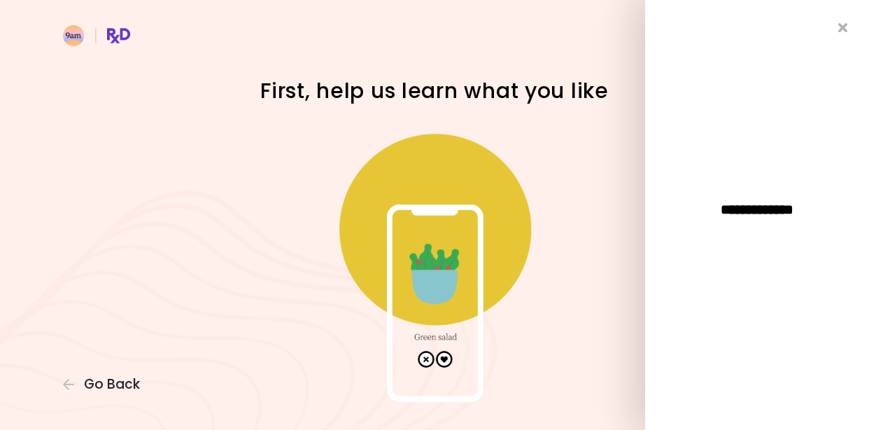
click at [498, 186] on img at bounding box center [435, 262] width 280 height 280
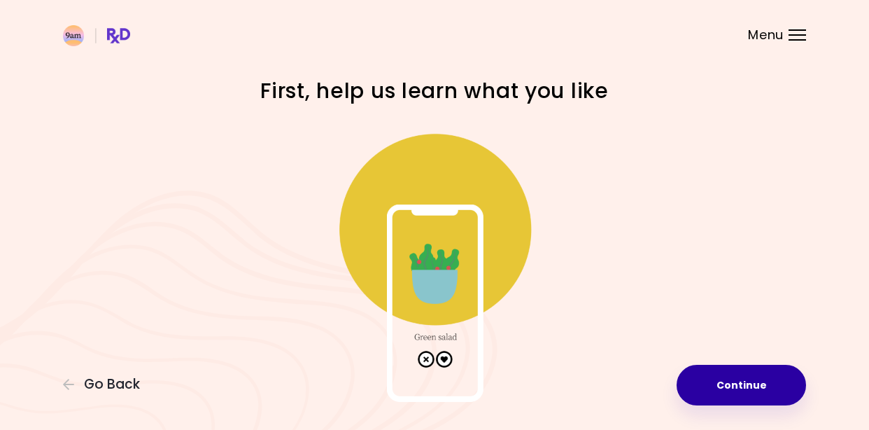
click at [745, 389] on button "Continue" at bounding box center [741, 385] width 129 height 41
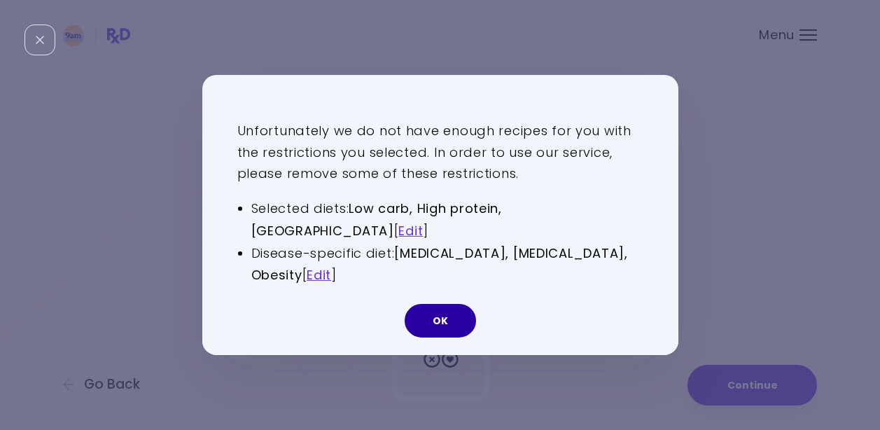
click at [444, 310] on button "OK" at bounding box center [440, 321] width 71 height 34
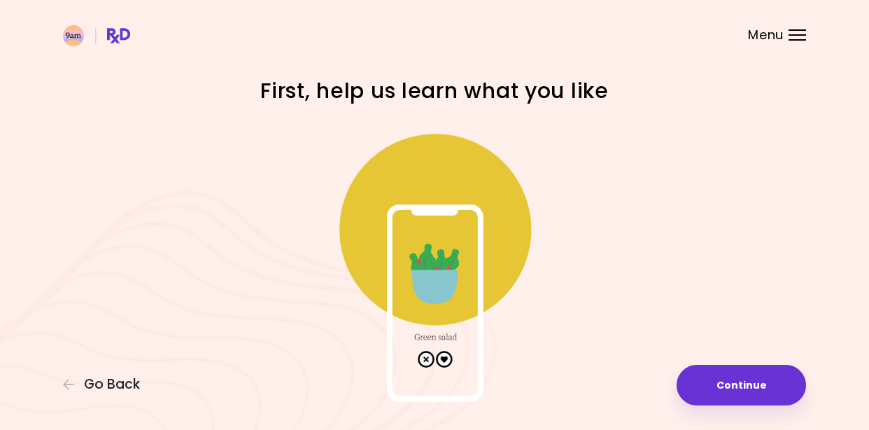
click at [447, 356] on img at bounding box center [435, 262] width 280 height 280
click at [446, 360] on img at bounding box center [435, 262] width 280 height 280
click at [449, 358] on img at bounding box center [435, 262] width 280 height 280
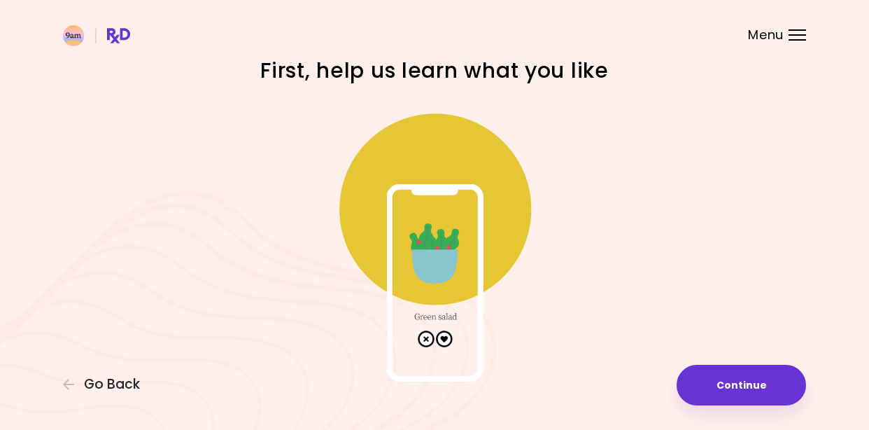
scroll to position [55, 0]
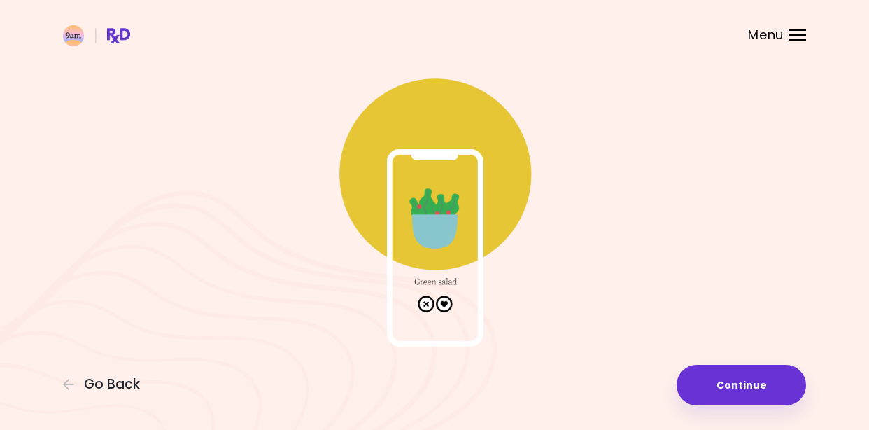
click at [425, 205] on img at bounding box center [435, 206] width 280 height 280
click at [423, 206] on img at bounding box center [435, 206] width 280 height 280
